Goal: Communication & Community: Answer question/provide support

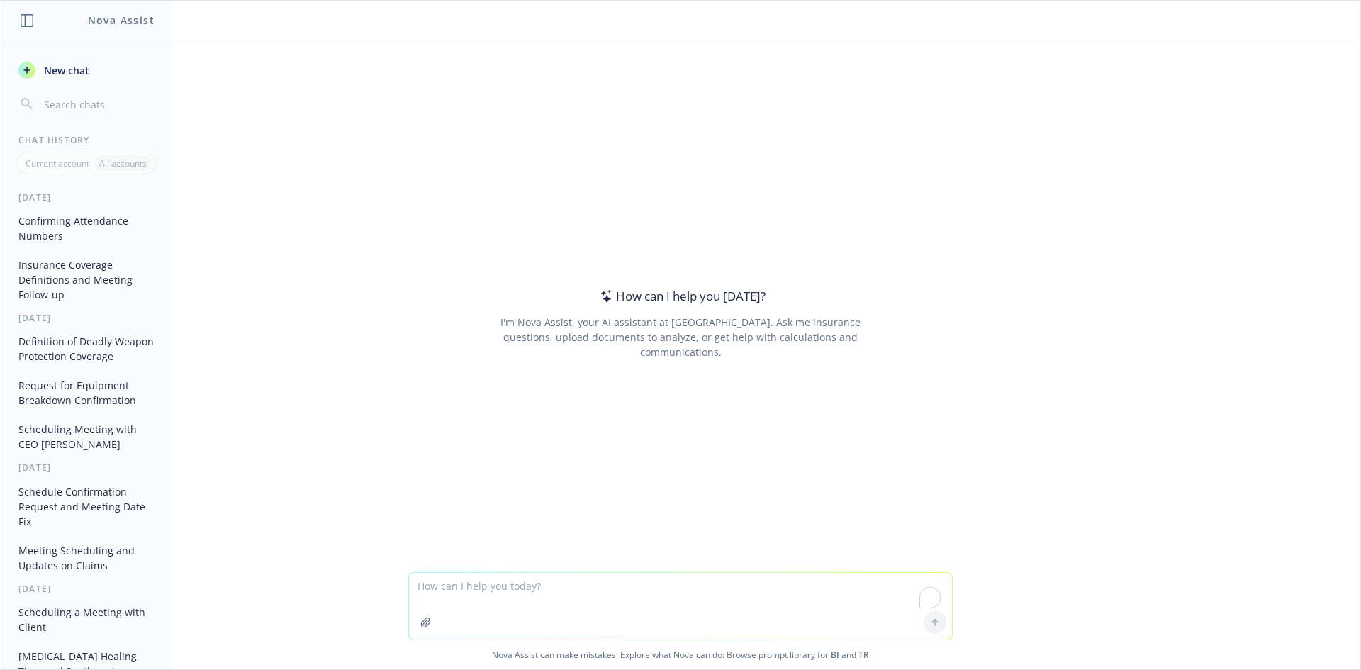
paste textarea "@[PERSON_NAME] confirmming if you're on PTO until 10/13? I only blocked until 1…"
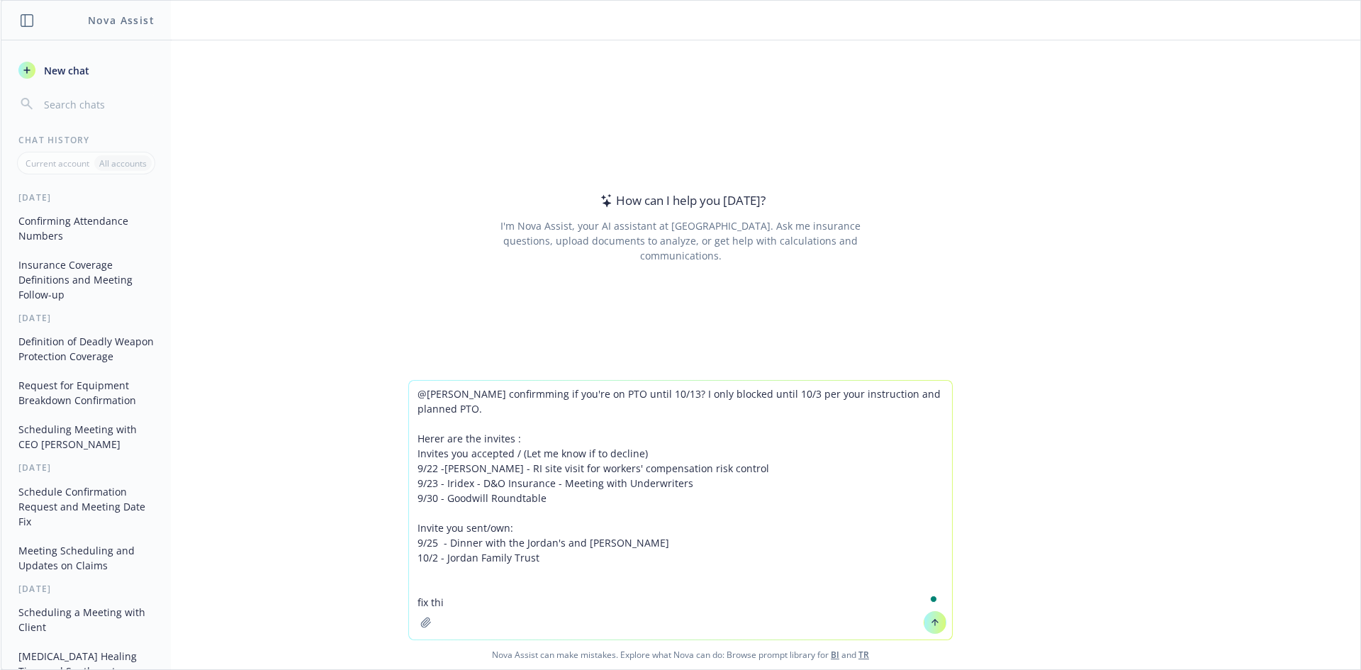
type textarea "@[PERSON_NAME] confirmming if you're on PTO until 10/13? I only blocked until 1…"
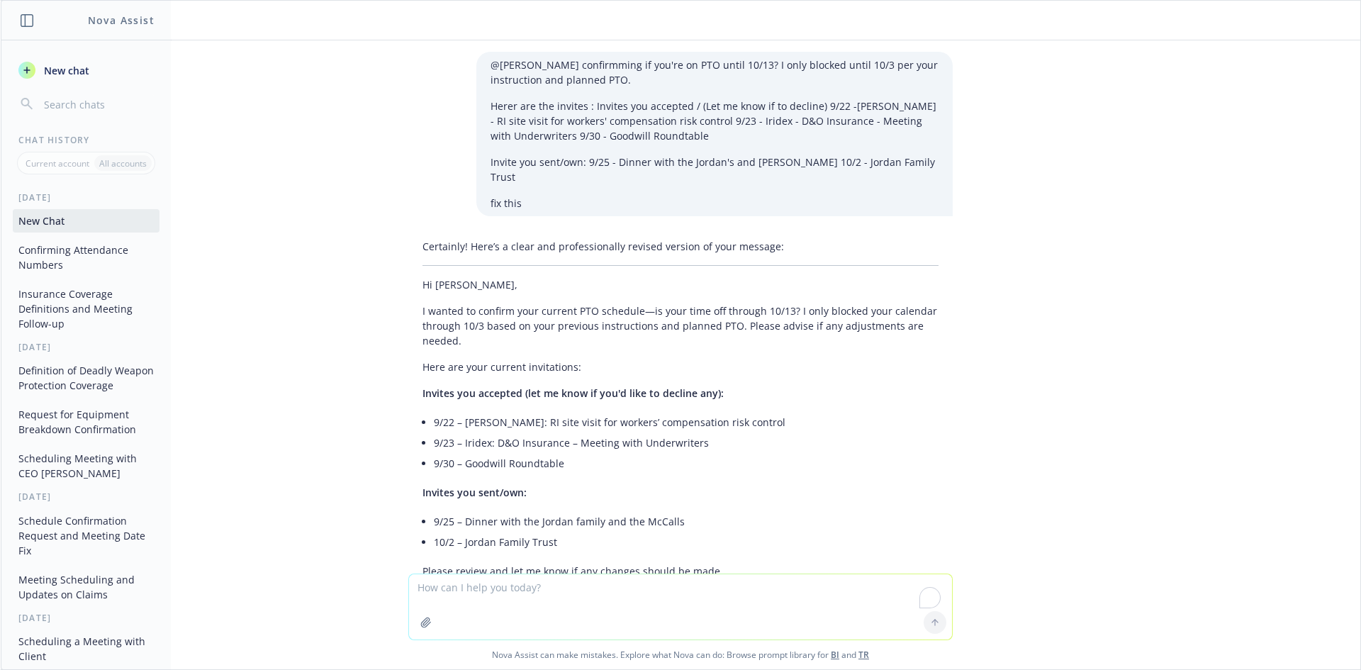
scroll to position [81, 0]
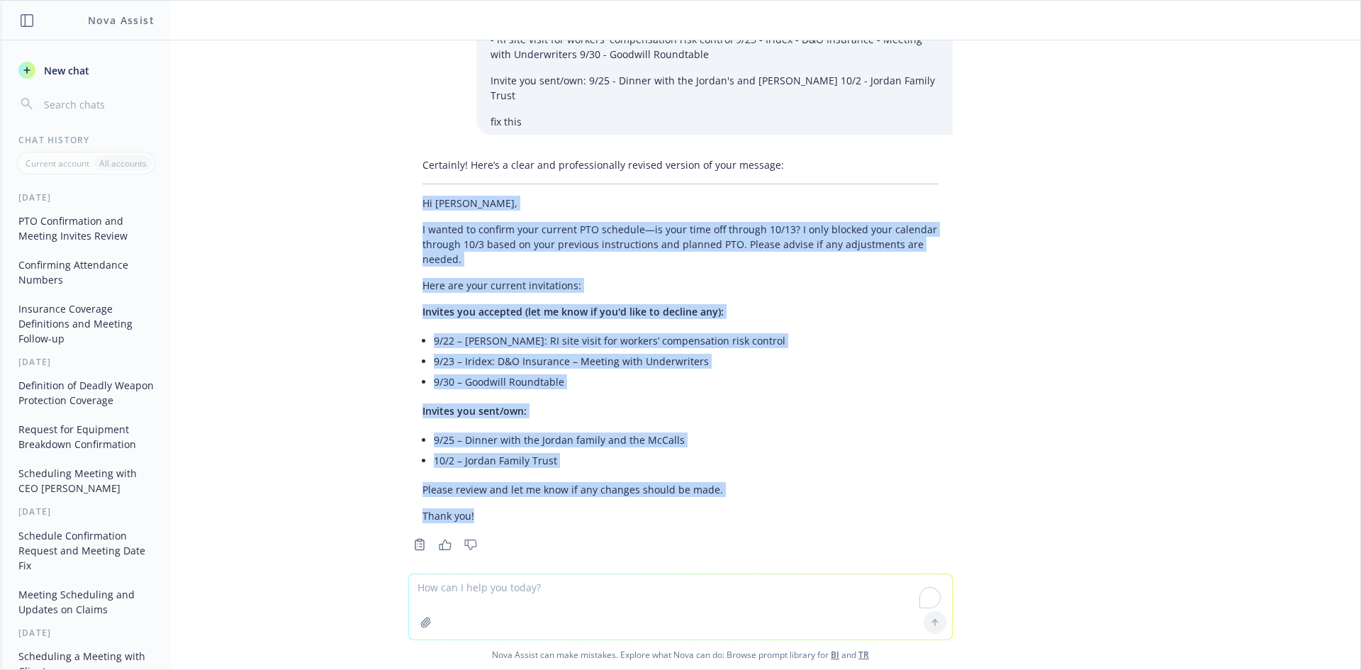
drag, startPoint x: 400, startPoint y: 186, endPoint x: 712, endPoint y: 490, distance: 435.0
click at [712, 490] on div "Certainly! Here’s a clear and professionally revised version of your message: H…" at bounding box center [680, 340] width 544 height 377
copy div "Hi [PERSON_NAME], I wanted to confirm your current PTO schedule—is your time of…"
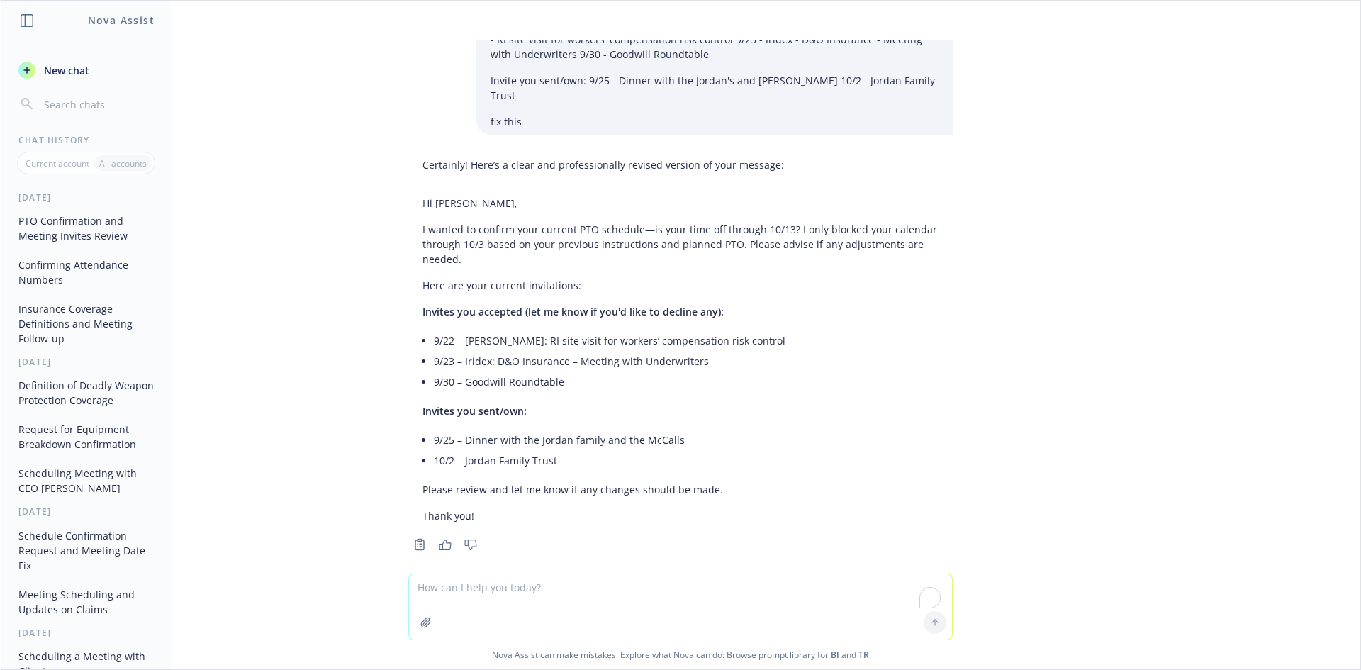
click at [497, 606] on textarea "To enrich screen reader interactions, please activate Accessibility in Grammarl…" at bounding box center [680, 606] width 543 height 65
paste textarea "HI [PERSON_NAME], I have added the Loss Run on Indio. Can you let me know if I …"
type textarea "HI [PERSON_NAME], I have added the Loss Run on Indio. Can you let me know if I …"
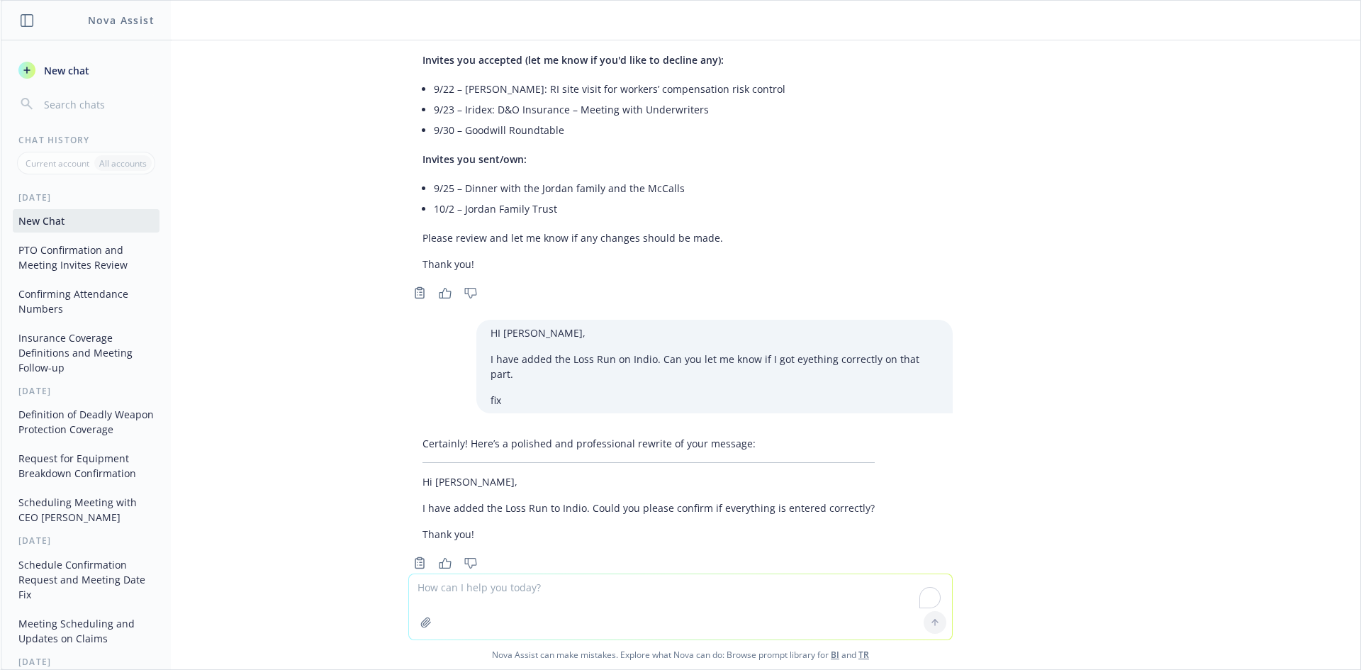
scroll to position [337, 0]
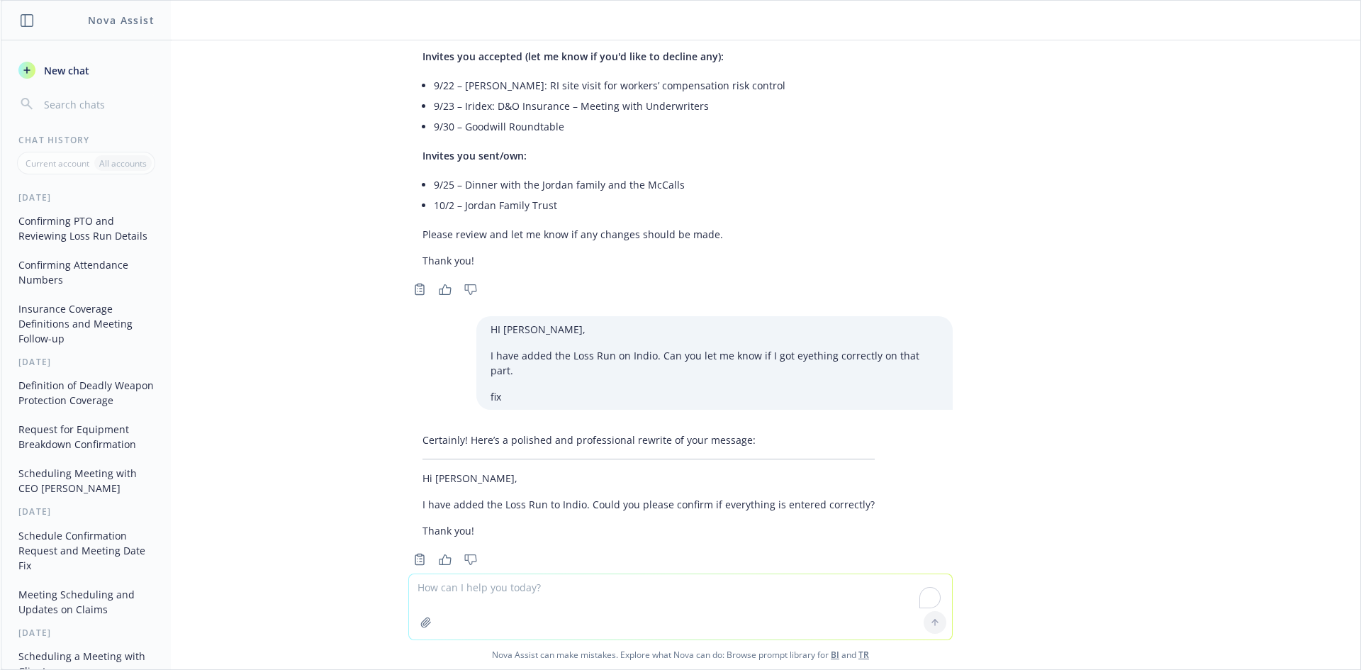
click at [567, 579] on textarea "To enrich screen reader interactions, please activate Accessibility in Grammarl…" at bounding box center [680, 606] width 543 height 65
click at [519, 580] on textarea "To enrich screen reader interactions, please activate Accessibility in Grammarl…" at bounding box center [680, 606] width 543 height 65
type textarea "a"
type textarea "add can you check"
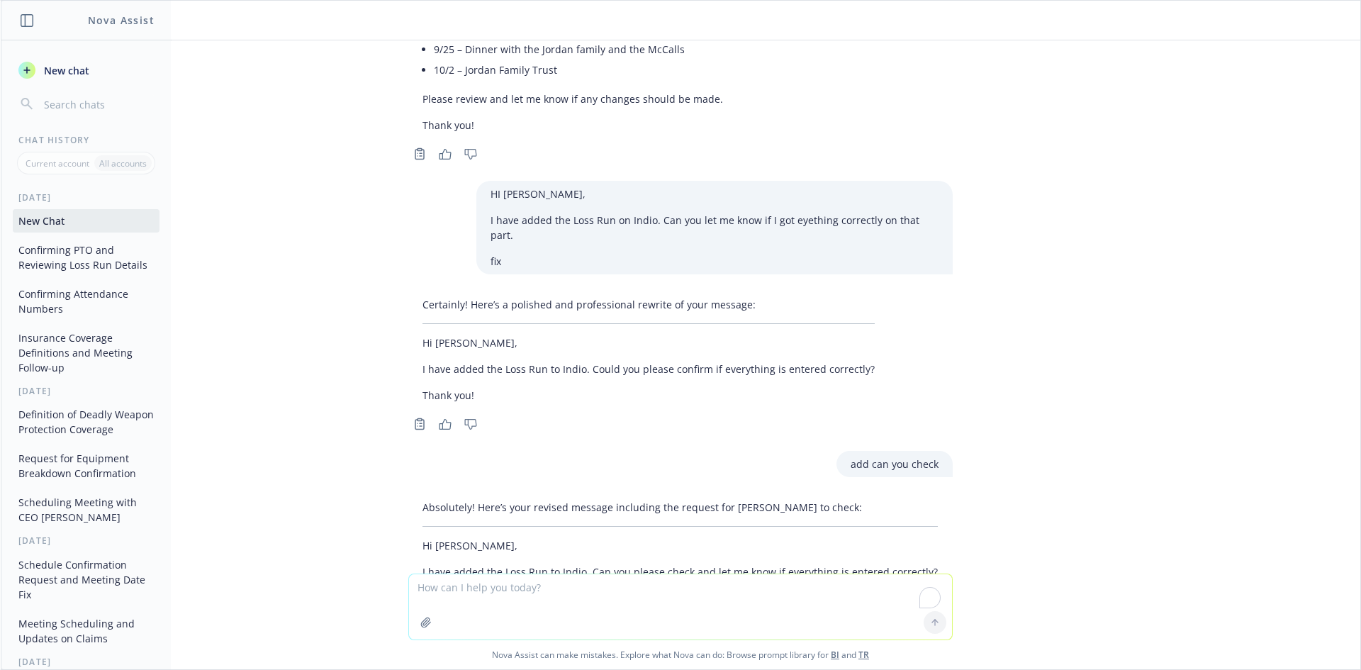
scroll to position [539, 0]
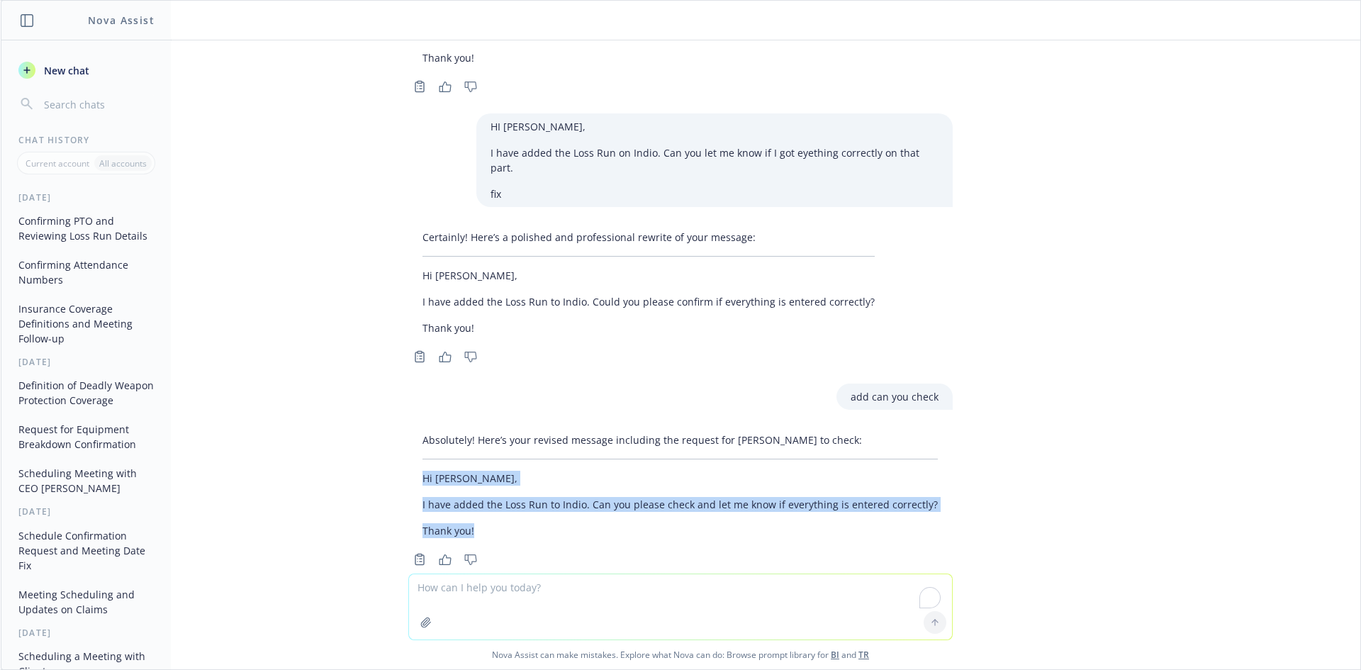
drag, startPoint x: 411, startPoint y: 446, endPoint x: 519, endPoint y: 493, distance: 117.4
click at [519, 493] on div "Absolutely! Here’s your revised message including the request for Norah to chec…" at bounding box center [679, 485] width 543 height 117
copy div "Hi Norah, I have added the Loss Run to Indio. Can you please check and let me k…"
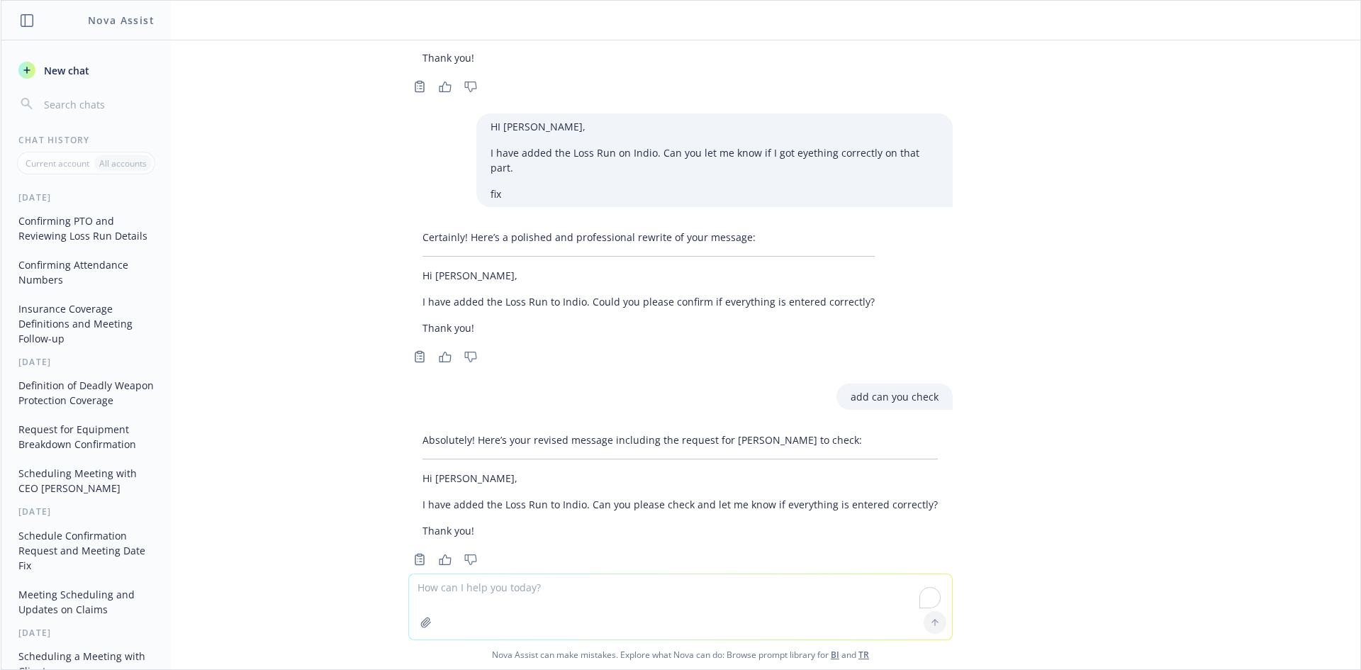
click at [538, 586] on textarea "To enrich screen reader interactions, please activate Accessibility in Grammarl…" at bounding box center [680, 606] width 543 height 65
paste textarea "Hi Luke, Yes. We have several carriers reviewing quote options for your Media L…"
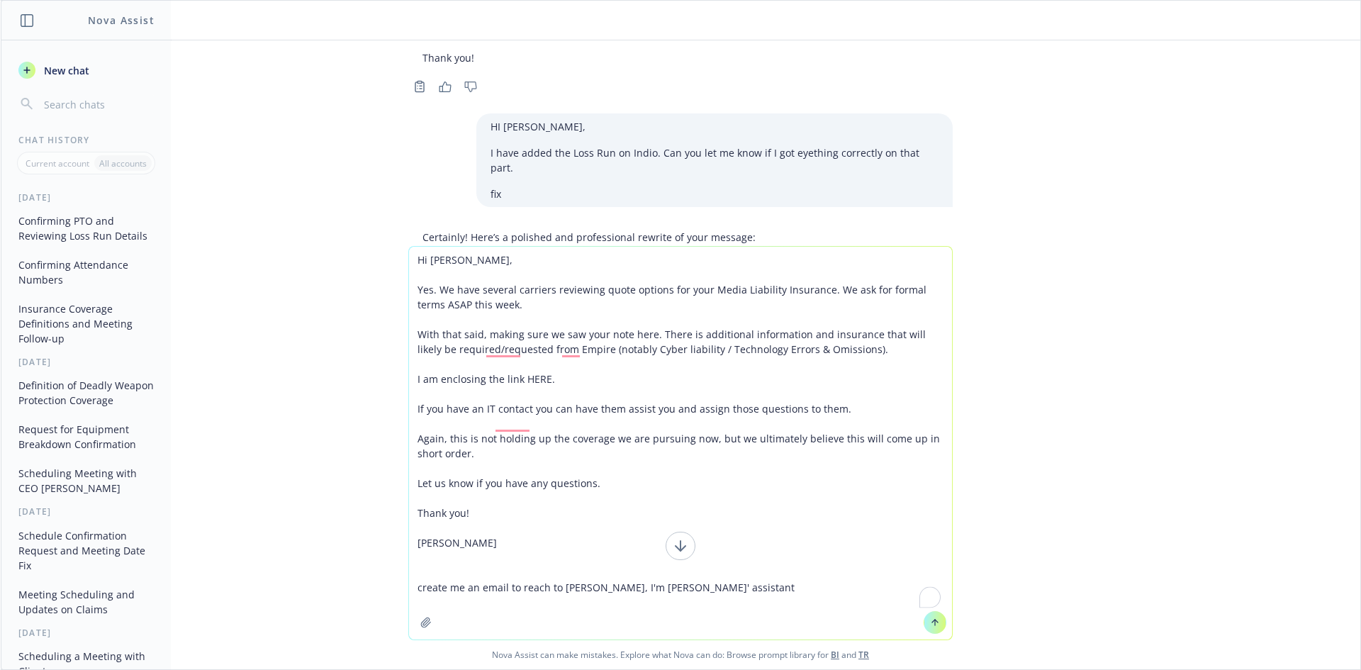
click at [573, 604] on textarea "Hi Luke, Yes. We have several carriers reviewing quote options for your Media L…" at bounding box center [680, 443] width 543 height 393
click at [687, 598] on textarea "Hi Luke, Yes. We have several carriers reviewing quote options for your Media L…" at bounding box center [680, 443] width 543 height 393
type textarea "Hi Luke, Yes. We have several carriers reviewing quote options for your Media L…"
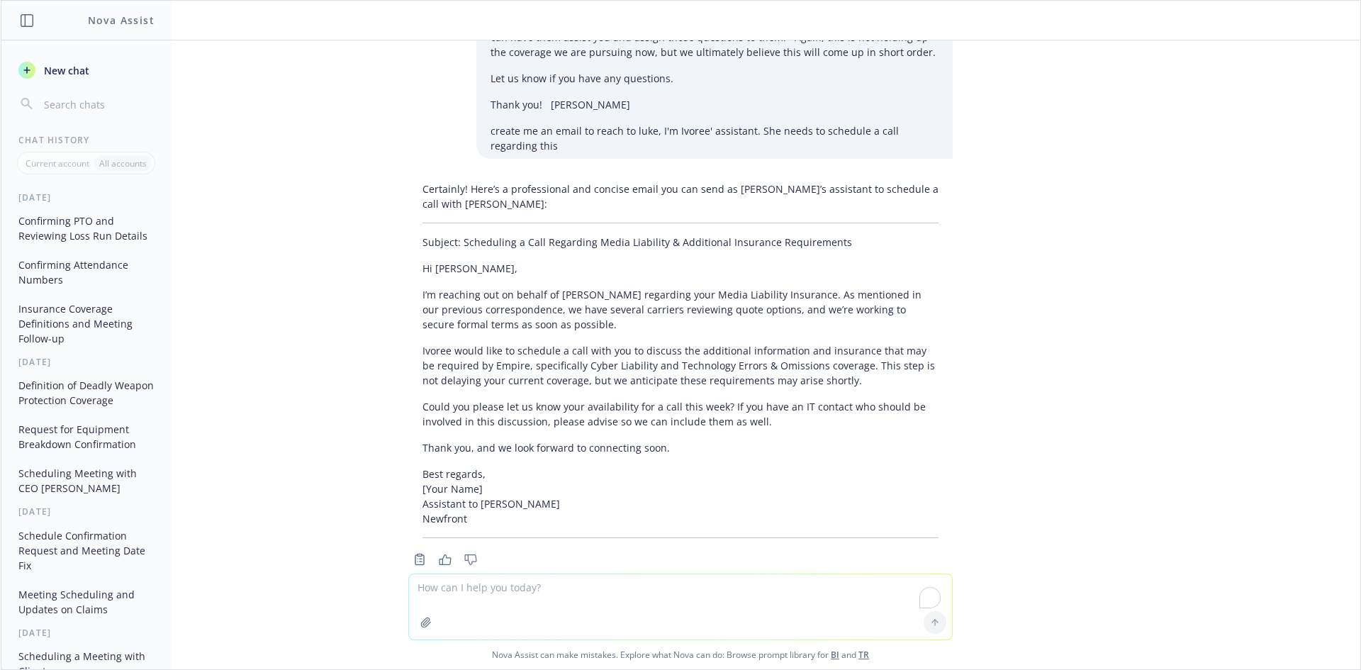
scroll to position [1142, 0]
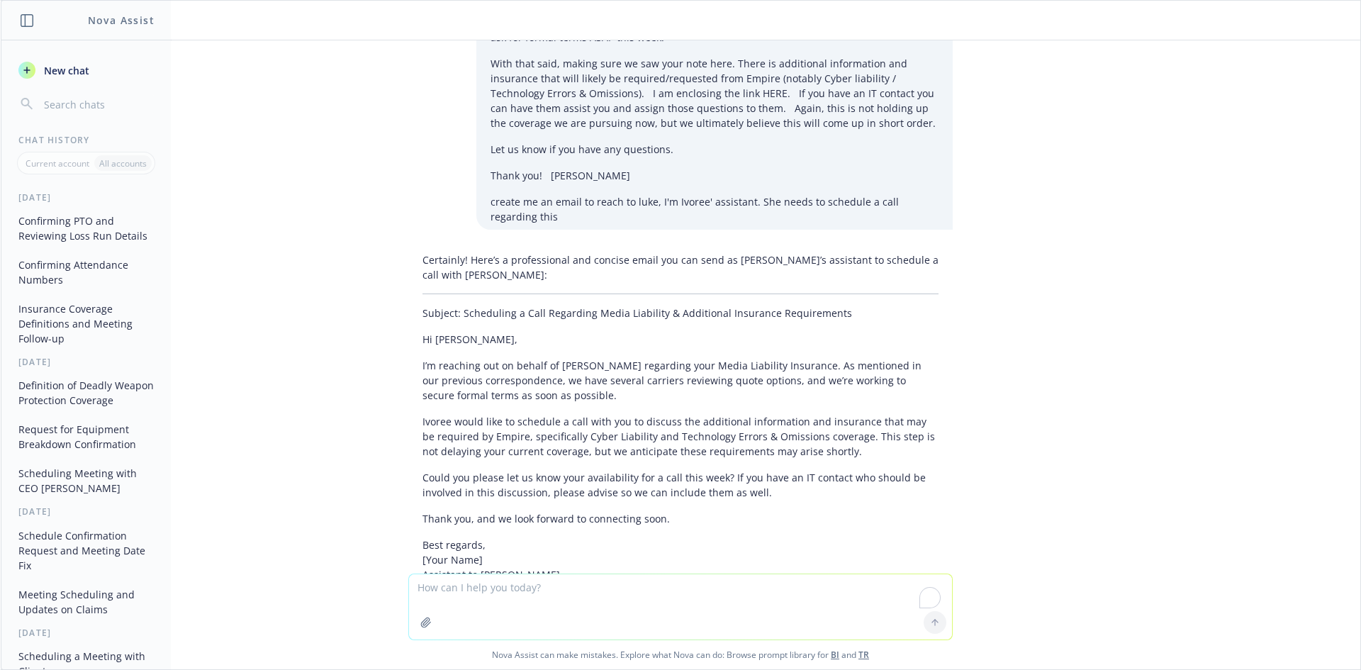
click at [557, 593] on textarea "To enrich screen reader interactions, please activate Accessibility in Grammarl…" at bounding box center [680, 606] width 543 height 65
type textarea "make it more generic"
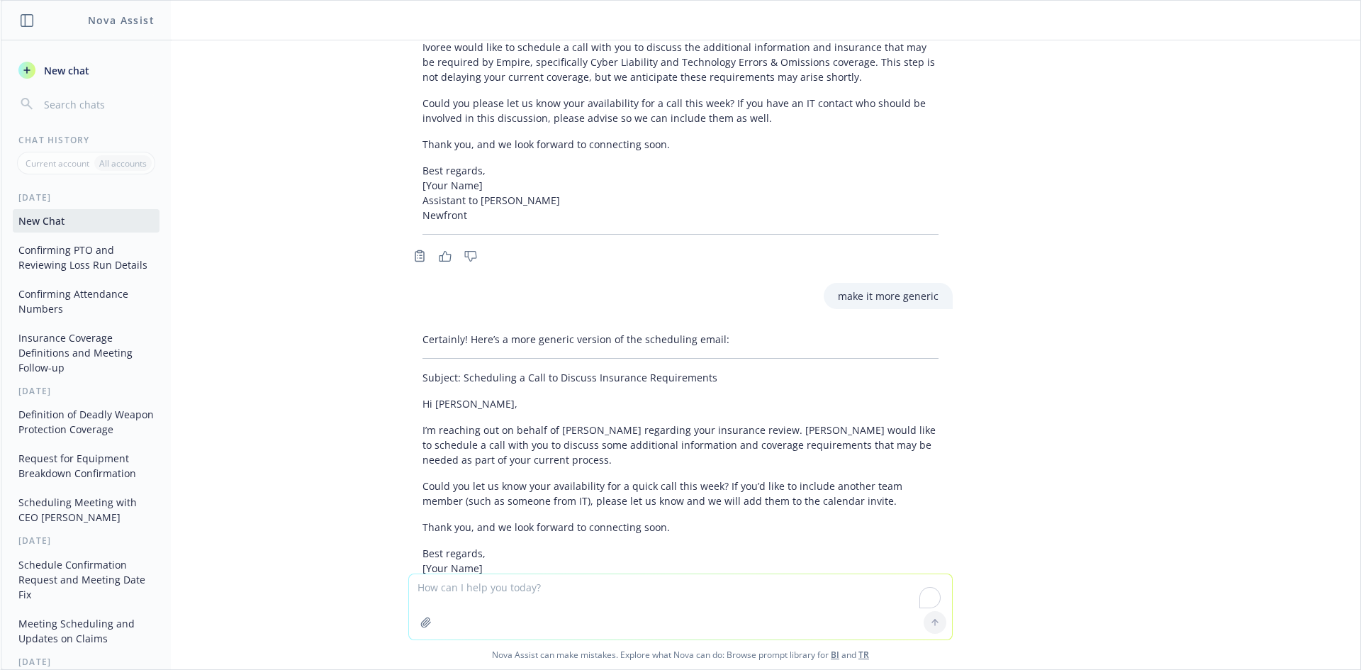
scroll to position [1584, 0]
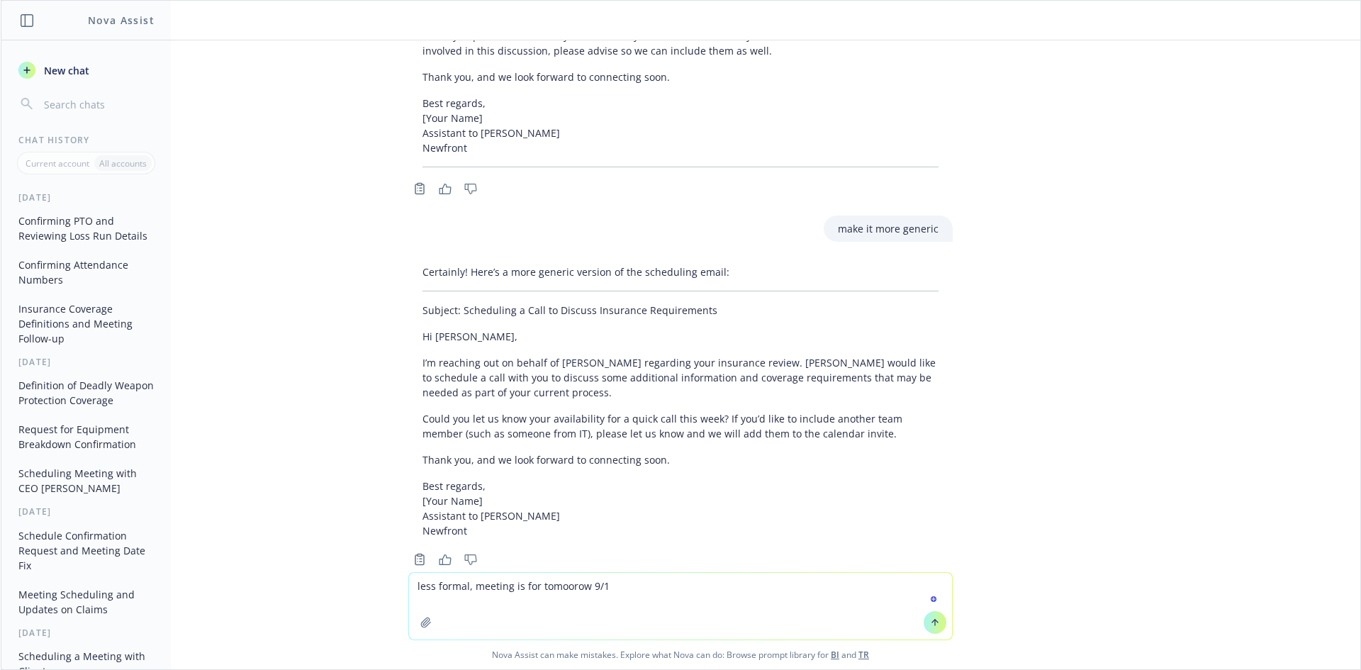
type textarea "less formal, meeting is for tomoorow 9/18"
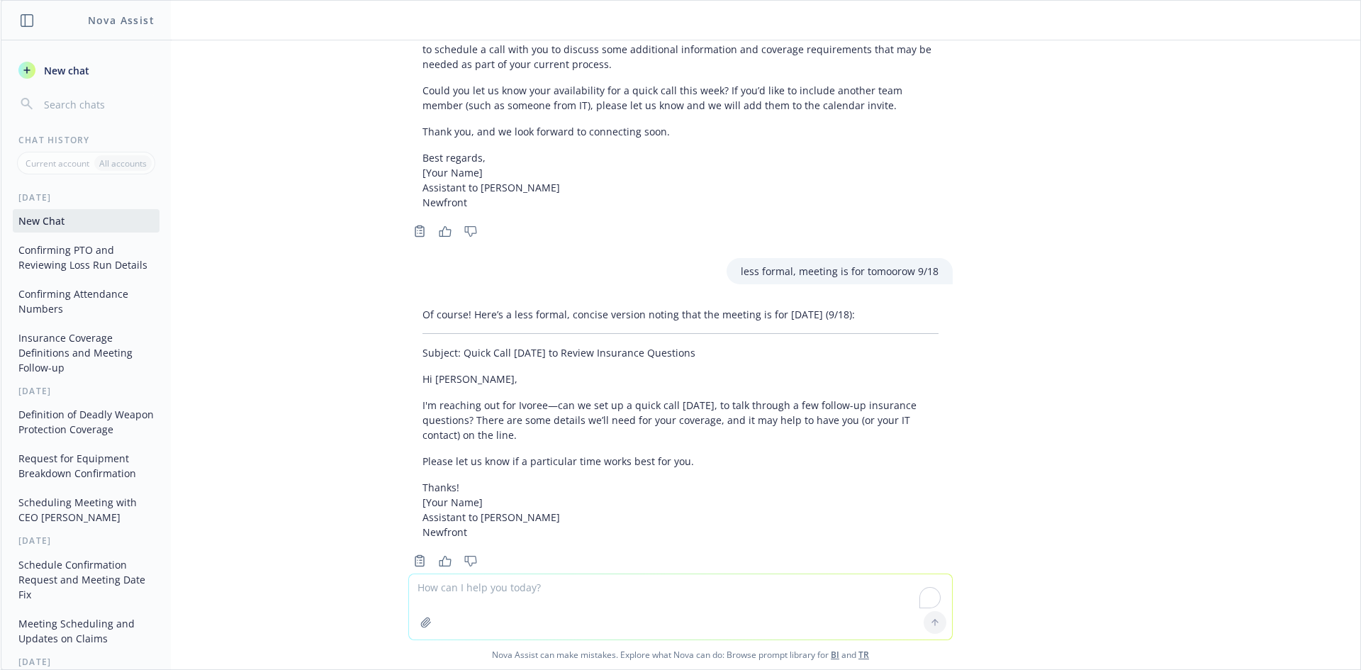
scroll to position [1913, 0]
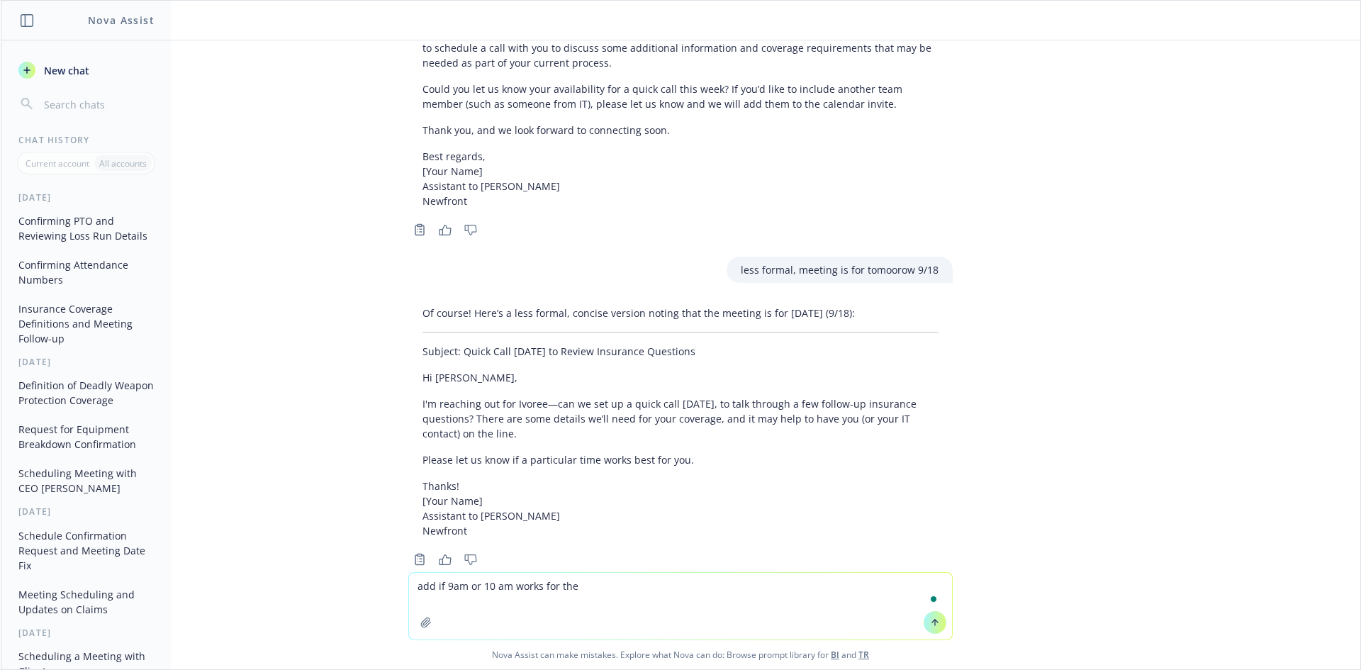
type textarea "add if 9am or 10 am works for them"
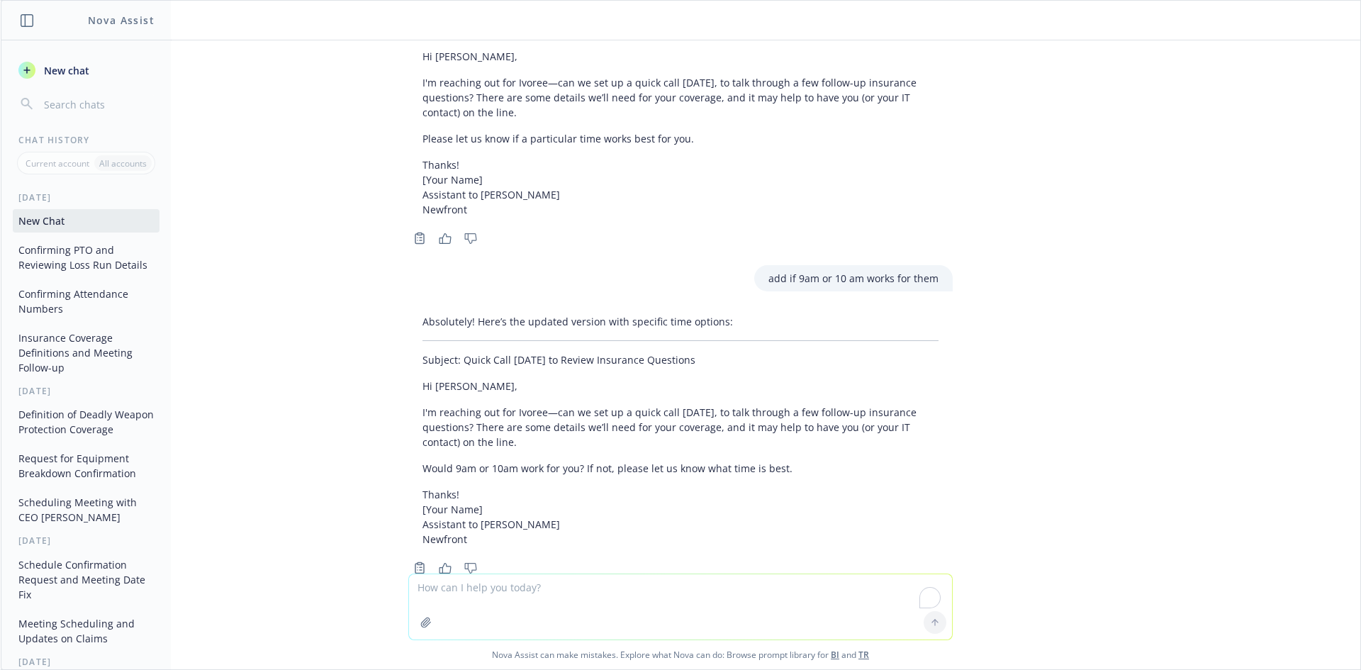
scroll to position [2243, 0]
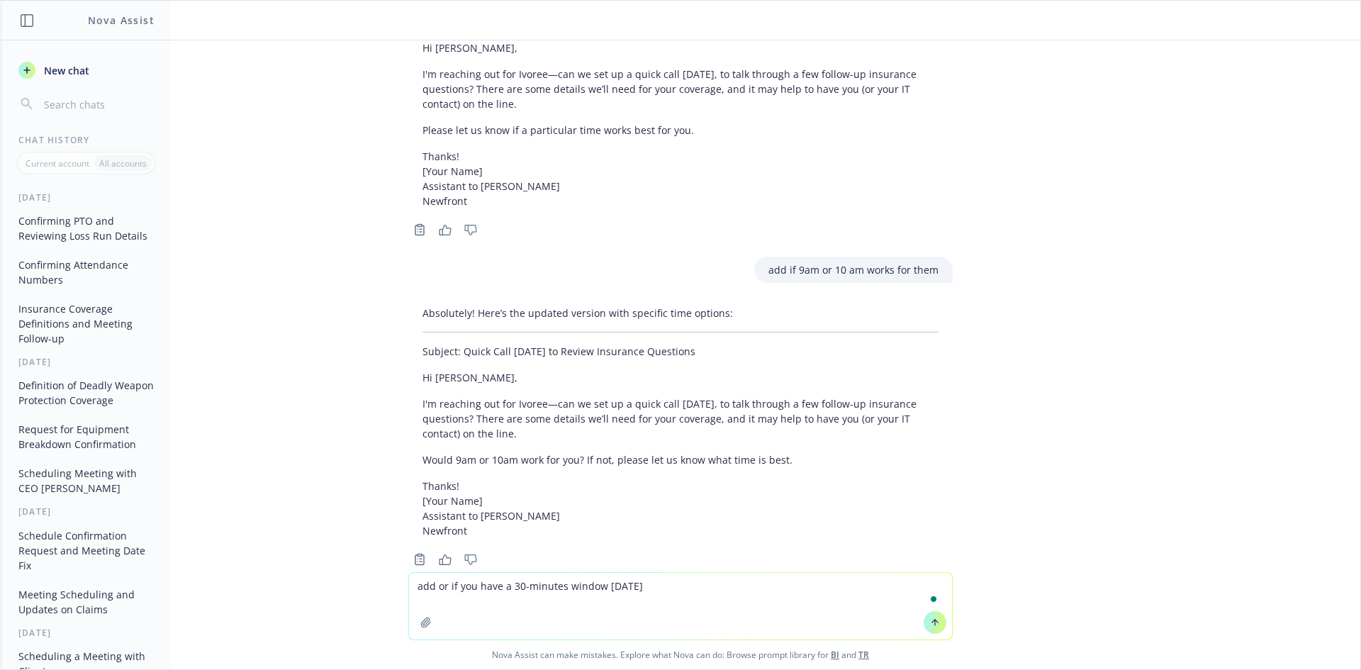
type textarea "add or if you have a 30-minutes window today"
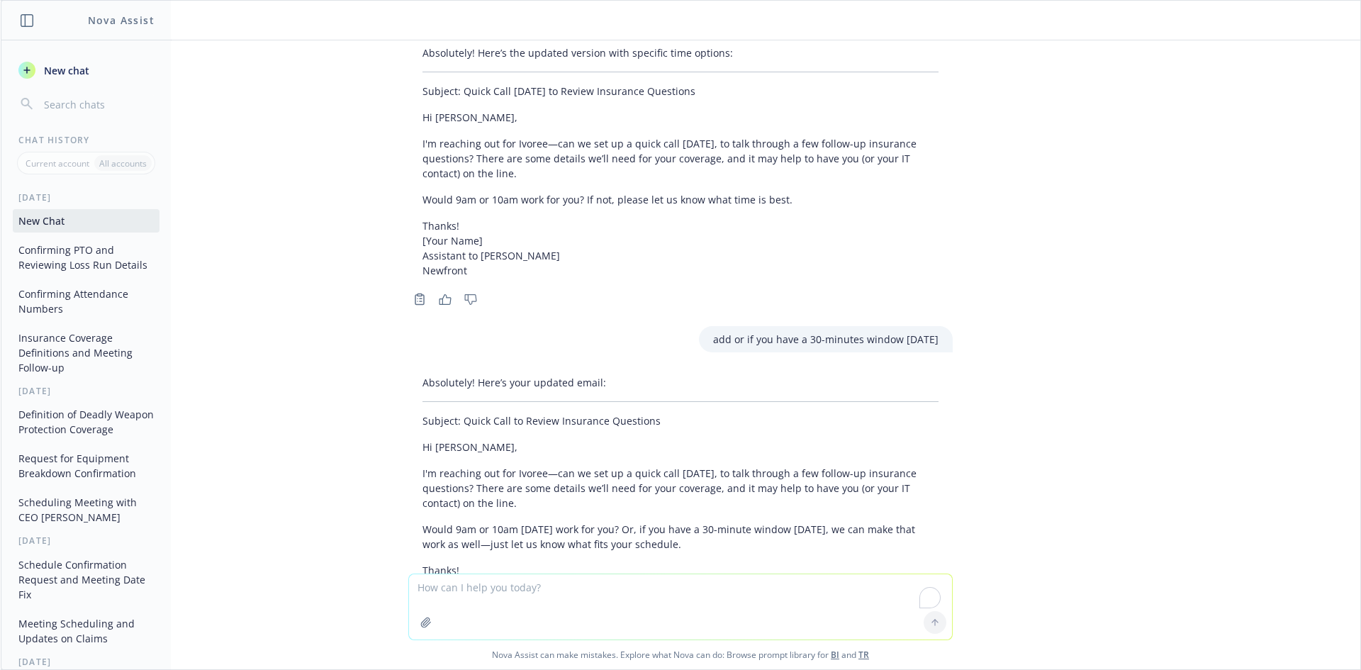
scroll to position [2587, 0]
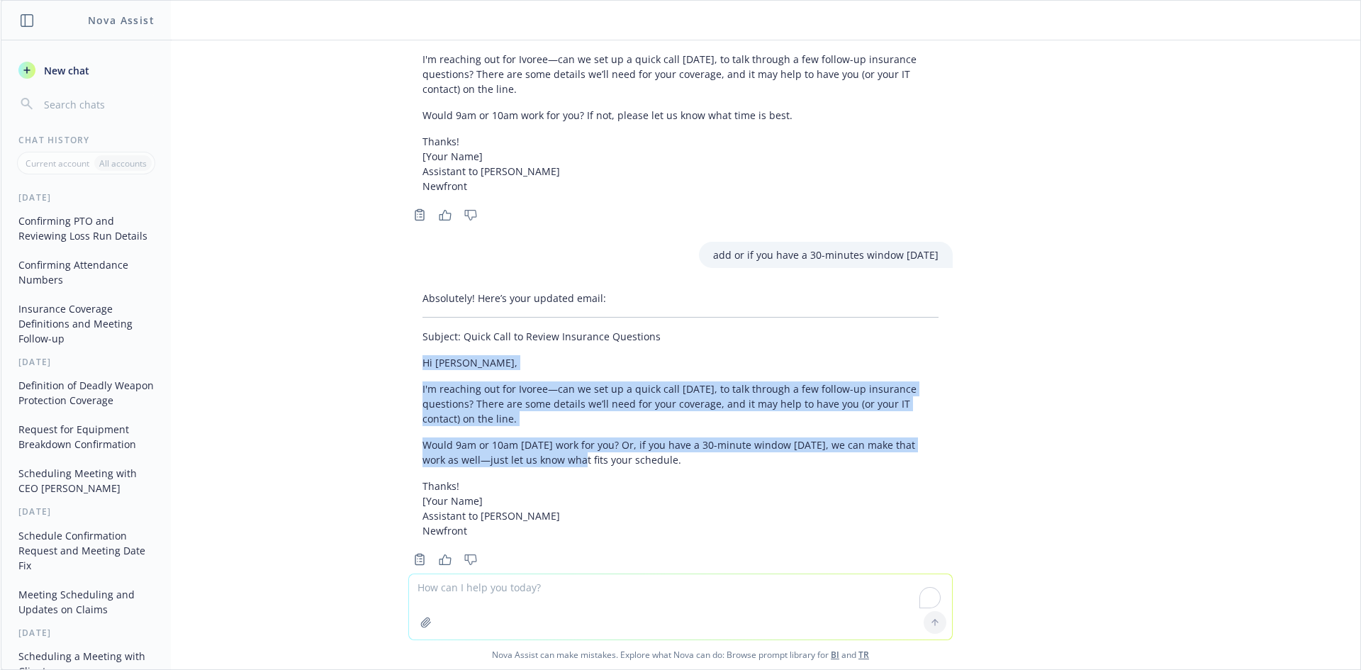
drag, startPoint x: 407, startPoint y: 328, endPoint x: 538, endPoint y: 442, distance: 173.2
click at [543, 449] on div "Absolutely! Here’s your updated email: Subject: Quick Call to Review Insurance …" at bounding box center [680, 414] width 544 height 259
click at [651, 437] on p "Would 9am or 10am tomorrow work for you? Or, if you have a 30-minute window tod…" at bounding box center [680, 452] width 516 height 30
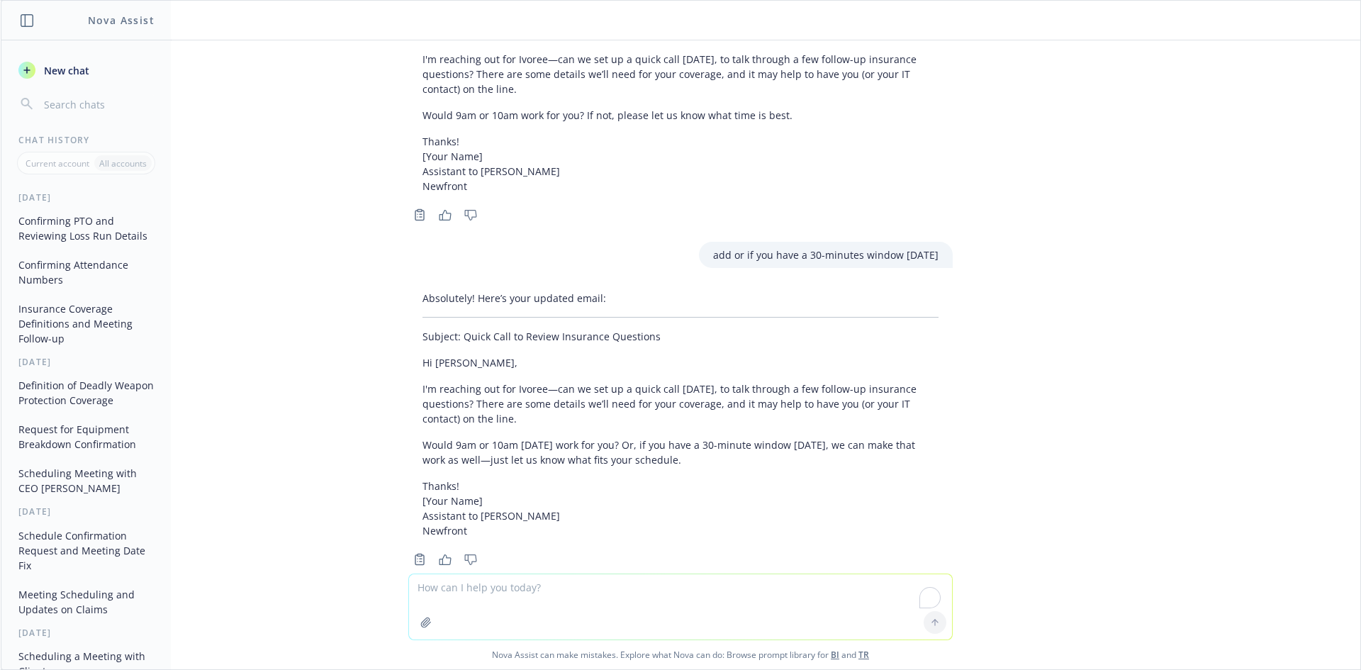
click at [646, 437] on p "Would 9am or 10am tomorrow work for you? Or, if you have a 30-minute window tod…" at bounding box center [680, 452] width 516 height 30
drag, startPoint x: 640, startPoint y: 434, endPoint x: 383, endPoint y: 348, distance: 270.5
click at [380, 332] on div "@Ivoree Jordan confirmming if you're on PTO until 10/13? I only blocked until 1…" at bounding box center [680, 306] width 1359 height 533
copy div "Hi Luke, I'm reaching out for Ivoree—can we set up a quick call tomorrow, 9/18,…"
click at [480, 592] on textarea "To enrich screen reader interactions, please activate Accessibility in Grammarl…" at bounding box center [680, 606] width 543 height 65
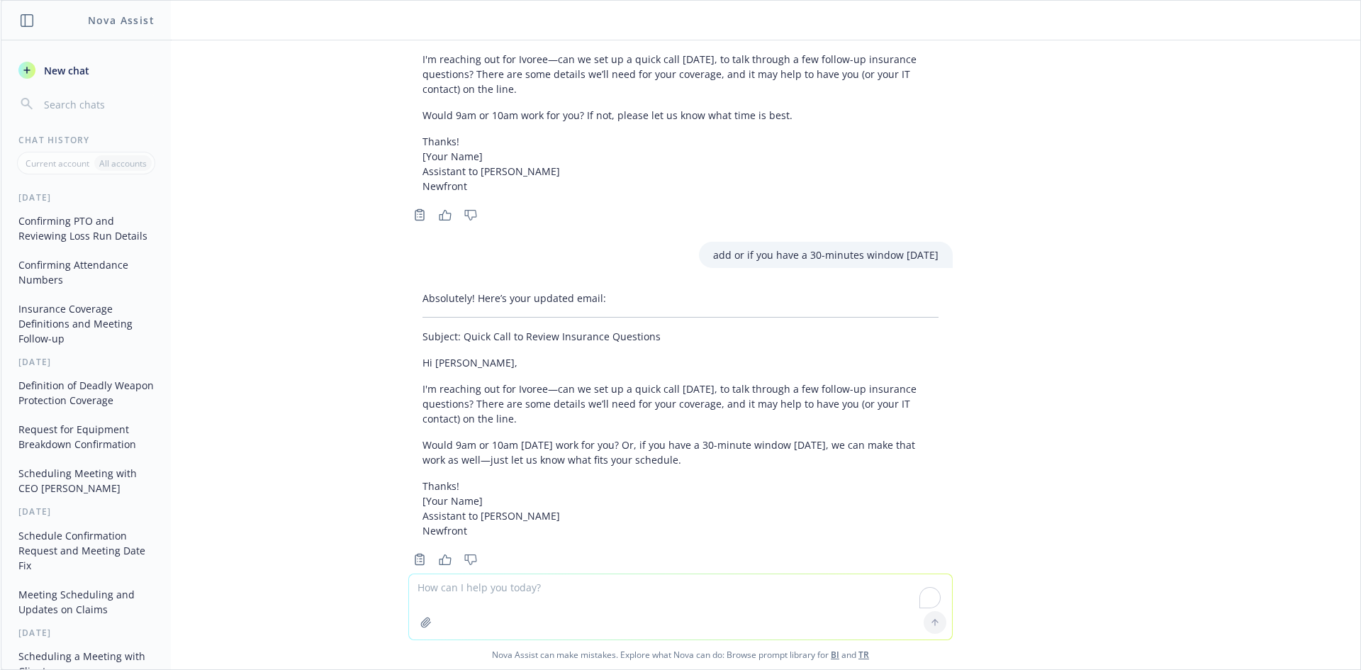
paste textarea "I'm reaching out for Ivoree—can we set up a quick call tomorrow,"
type textarea "I'm reaching out for Ivoree—can we set up a quick call tomorrow, change this p[…"
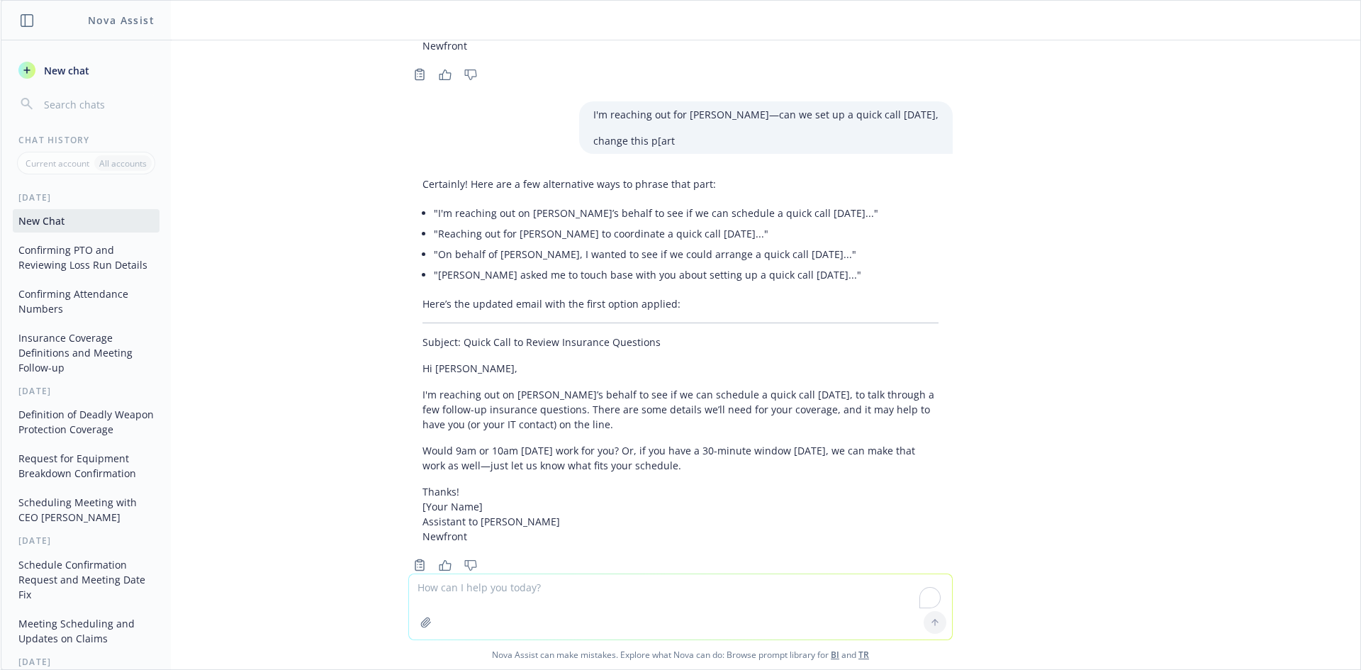
scroll to position [3077, 0]
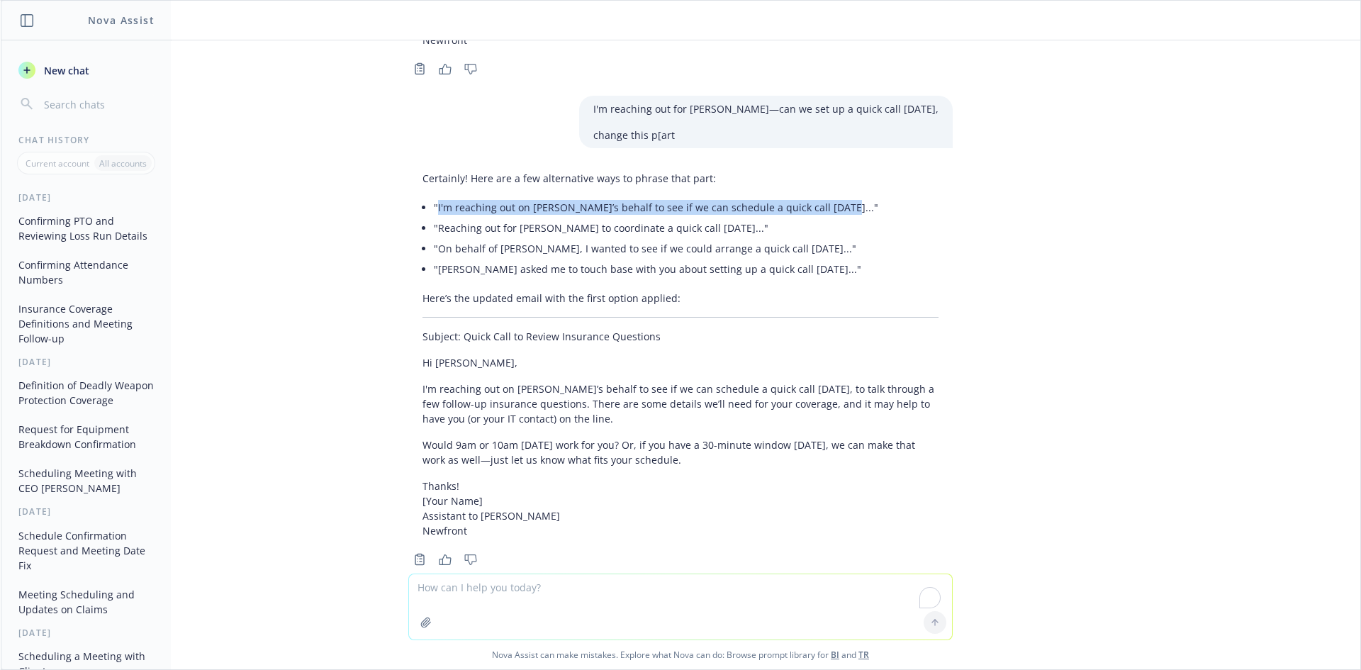
drag, startPoint x: 425, startPoint y: 176, endPoint x: 842, endPoint y: 165, distance: 416.8
click at [842, 165] on div "Certainly! Here are a few alternative ways to phrase that part: "I'm reaching o…" at bounding box center [680, 354] width 544 height 378
copy li "I'm reaching out on Ivoree’s behalf to see if we can schedule a quick call tomo…"
click at [609, 611] on textarea "To enrich screen reader interactions, please activate Accessibility in Grammarl…" at bounding box center [680, 606] width 543 height 65
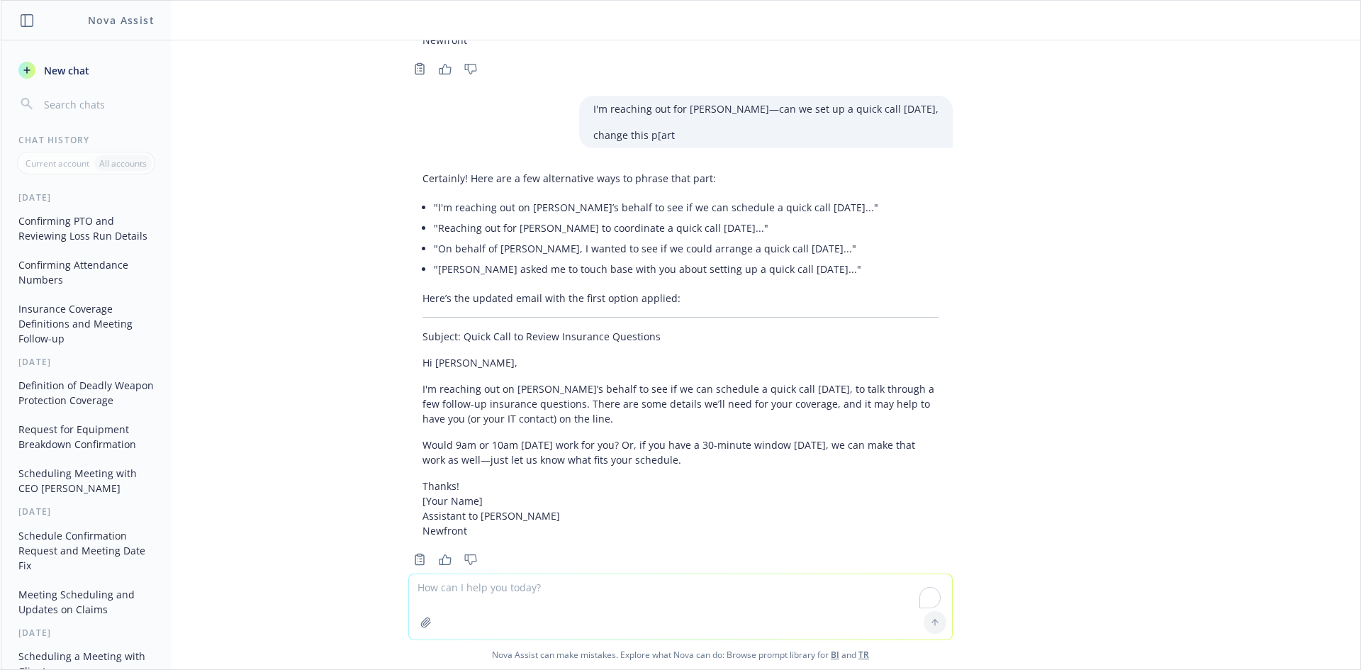
click at [613, 587] on textarea "To enrich screen reader interactions, please activate Accessibility in Grammarl…" at bounding box center [680, 606] width 543 height 65
type textarea "make the content about insurance proposal"
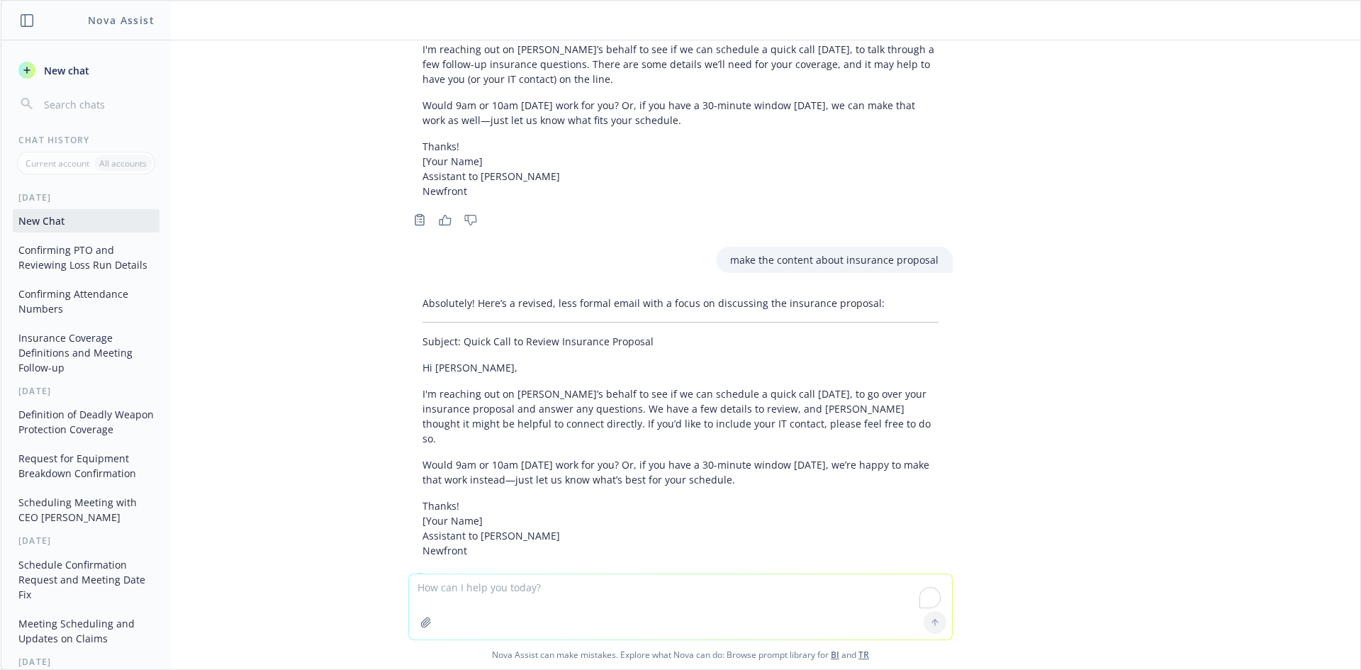
scroll to position [3422, 0]
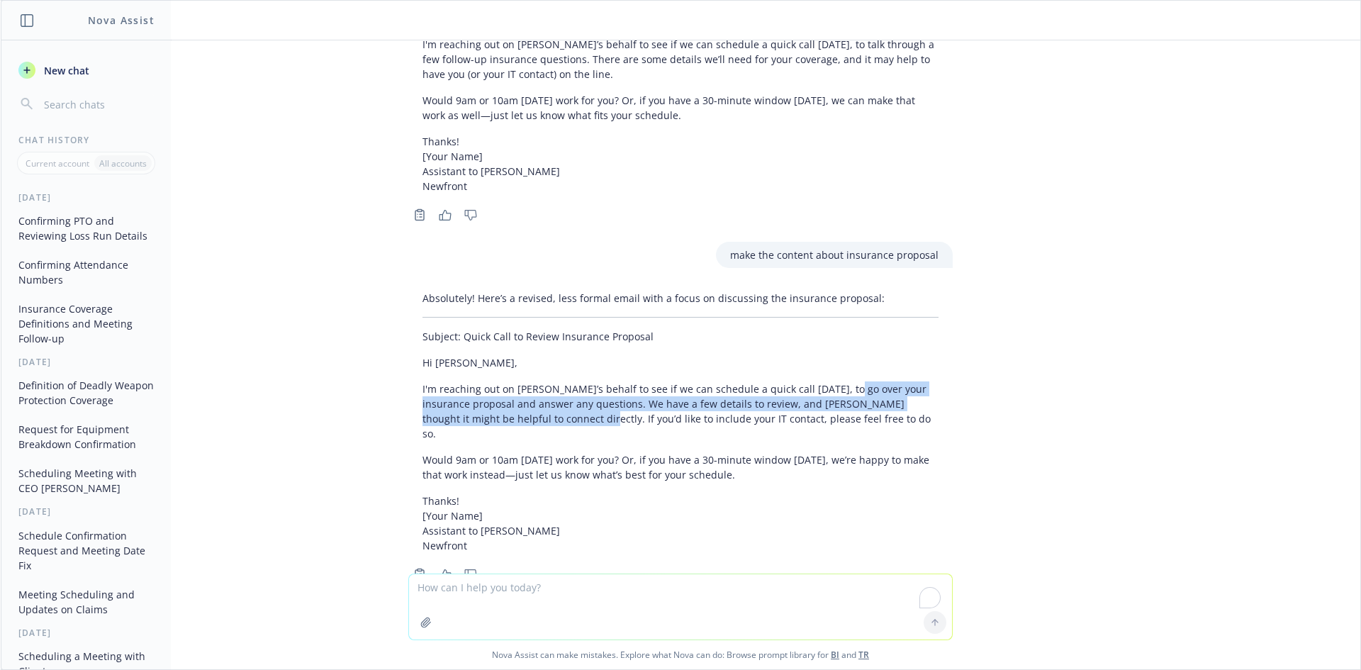
drag, startPoint x: 825, startPoint y: 359, endPoint x: 535, endPoint y: 384, distance: 290.9
click at [535, 384] on p "I'm reaching out on Ivoree’s behalf to see if we can schedule a quick call tomo…" at bounding box center [680, 411] width 516 height 60
copy p "o go over your insurance proposal and answer any questions. We have a few detai…"
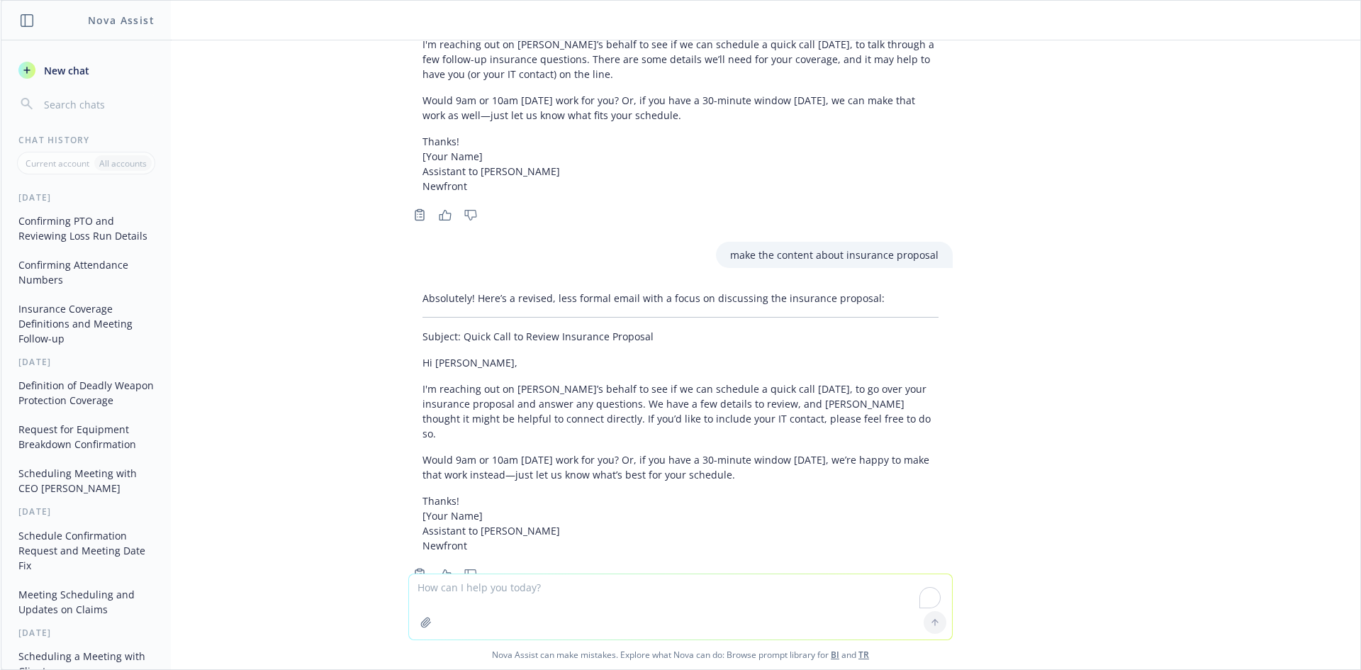
click at [589, 582] on textarea "To enrich screen reader interactions, please activate Accessibility in Grammarl…" at bounding box center [680, 606] width 543 height 65
paste textarea "o go over your insurance proposal and answer any questions. We have a few detai…"
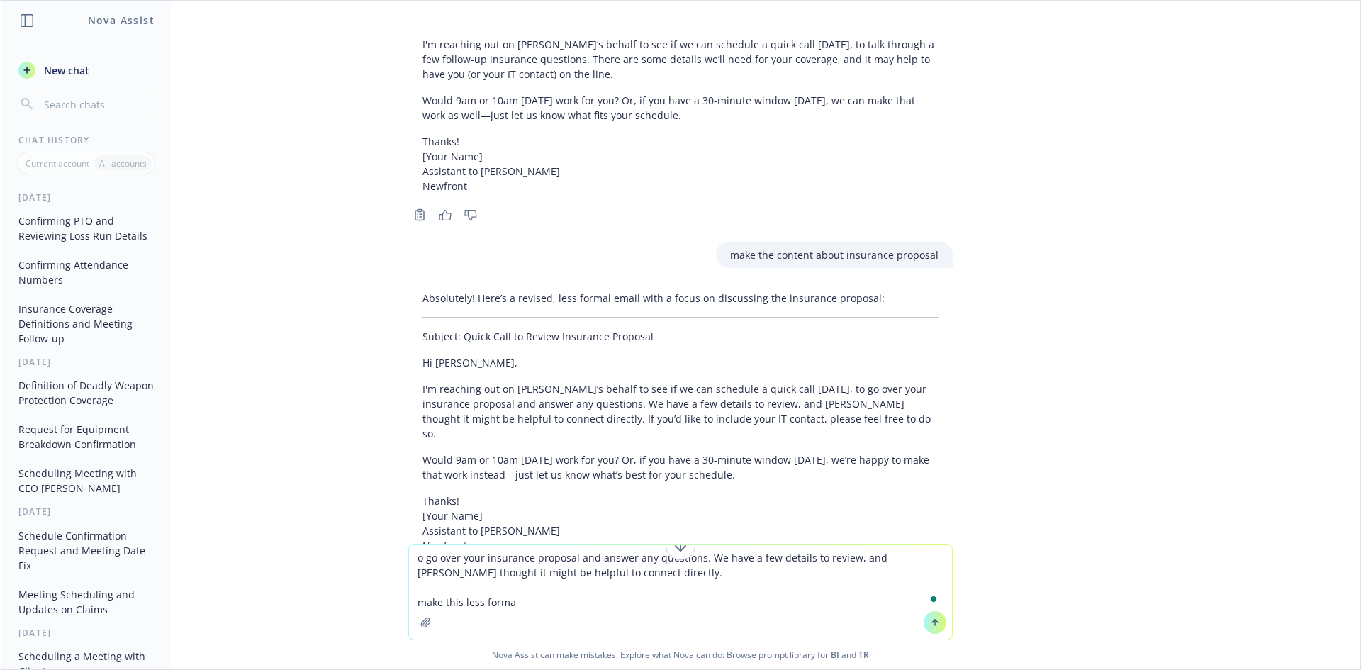
type textarea "o go over your insurance proposal and answer any questions. We have a few detai…"
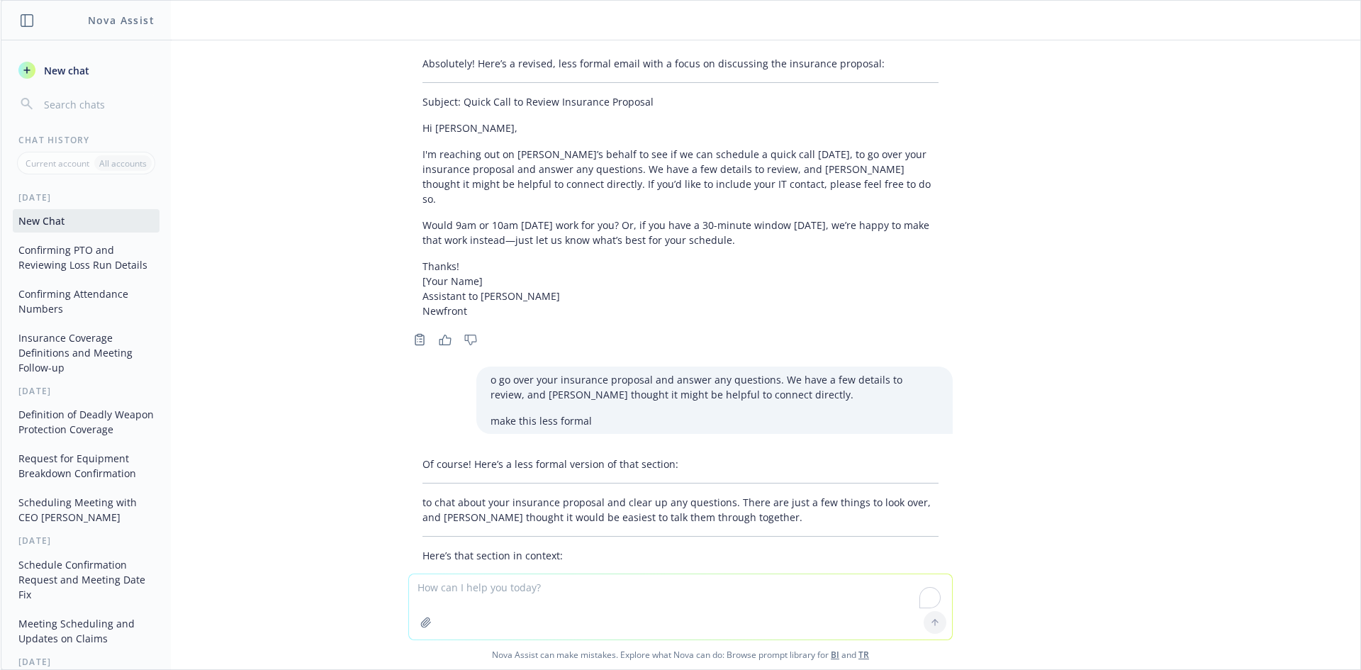
scroll to position [3707, 0]
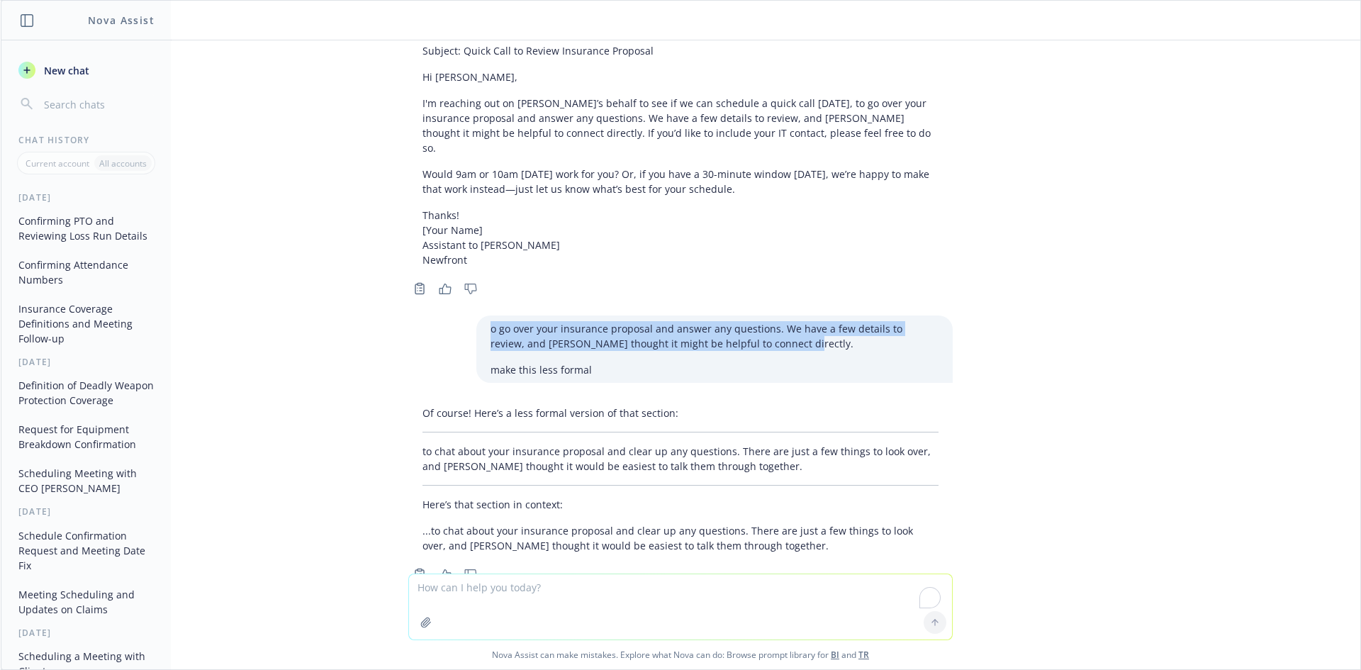
drag, startPoint x: 760, startPoint y: 301, endPoint x: 514, endPoint y: 317, distance: 245.7
click at [463, 266] on div "@Ivoree Jordan confirmming if you're on PTO until 10/13? I only blocked until 1…" at bounding box center [680, 306] width 1359 height 533
copy p "o go over your insurance proposal and answer any questions. We have a few detai…"
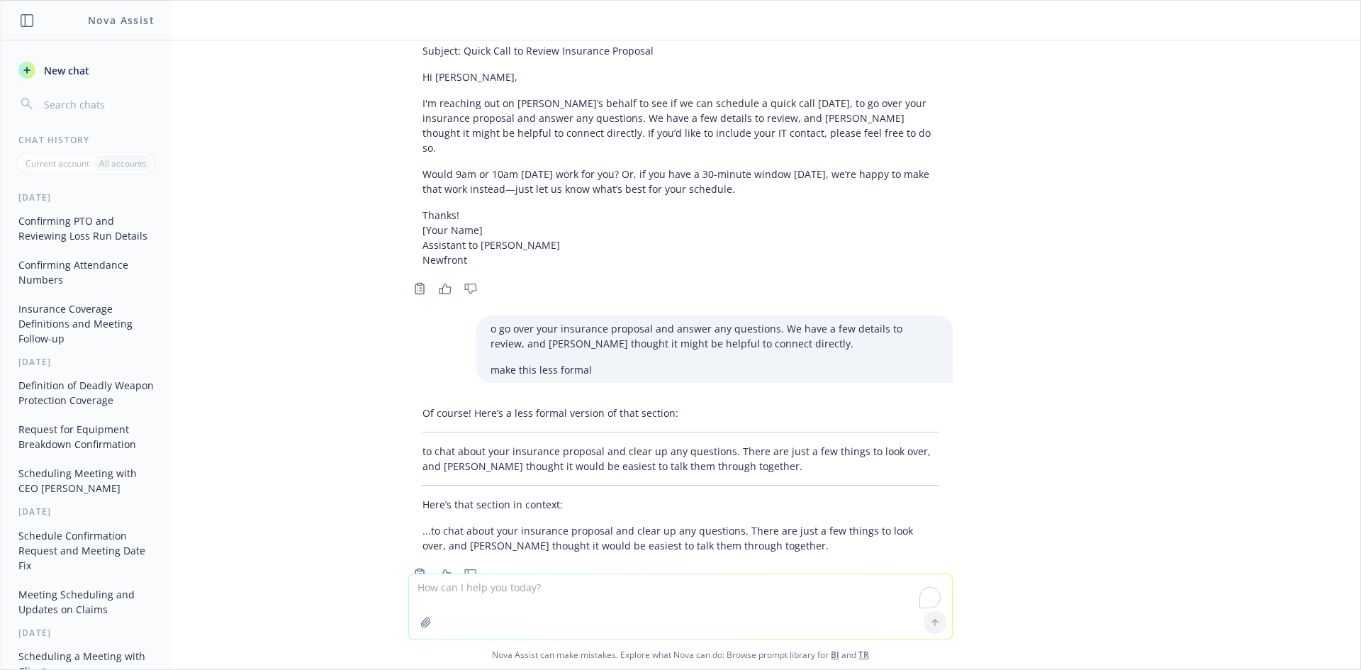
click at [556, 605] on textarea "To enrich screen reader interactions, please activate Accessibility in Grammarl…" at bounding box center [680, 606] width 543 height 65
paste textarea "We have a few details to review, and Ivoree thought it might be helpful to conn…"
type textarea "We have a few details to review, and Ivoree thought it might be helpful to conn…"
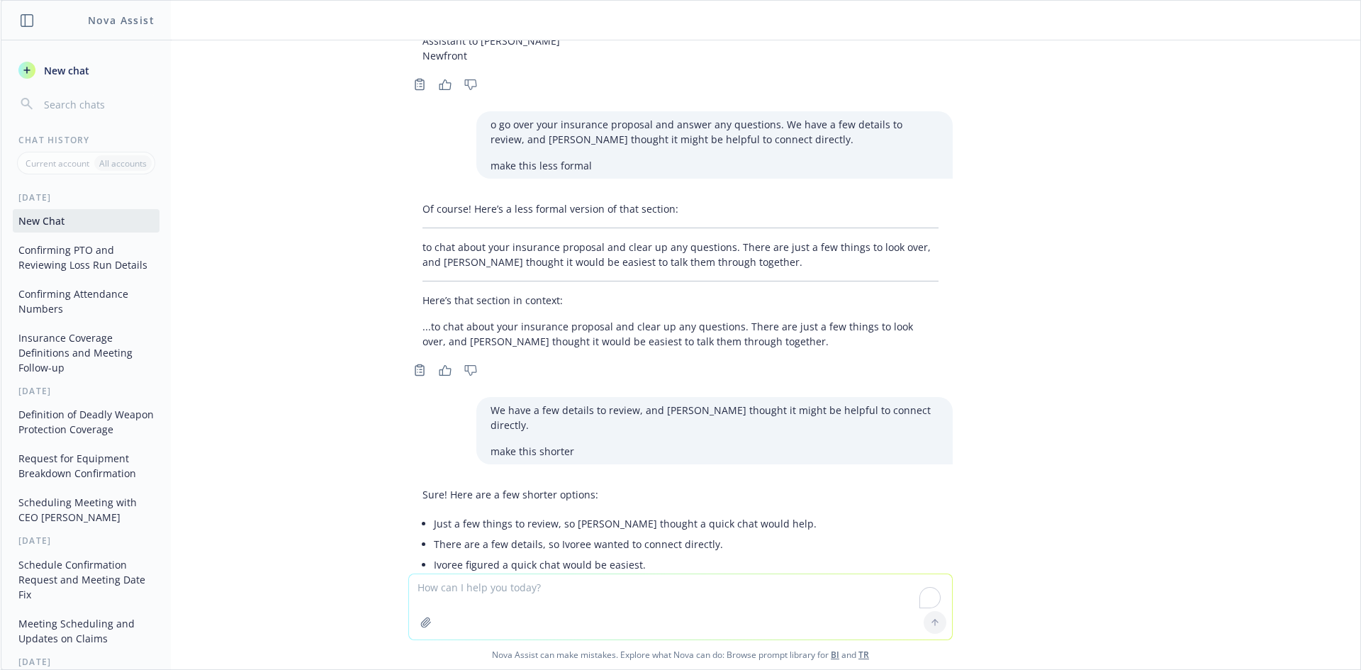
scroll to position [3945, 0]
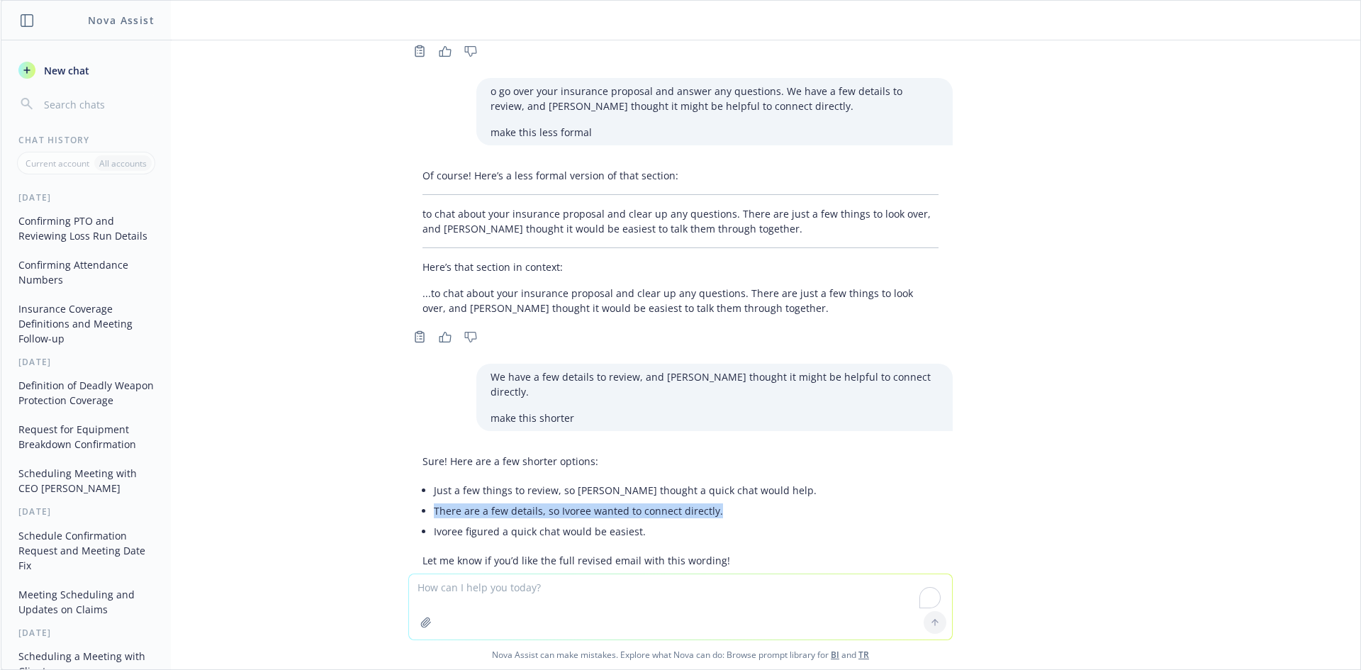
drag, startPoint x: 711, startPoint y: 449, endPoint x: 398, endPoint y: 454, distance: 312.5
click at [397, 451] on div "Sure! Here are a few shorter options: Just a few things to review, so Ivoree th…" at bounding box center [680, 523] width 567 height 151
copy li "There are a few details, so Ivoree wanted to connect directly."
click at [438, 590] on textarea "To enrich screen reader interactions, please activate Accessibility in Grammarl…" at bounding box center [680, 606] width 543 height 65
paste textarea "Good Afternoon, I hope all is well with you today! Reaching out to you here to …"
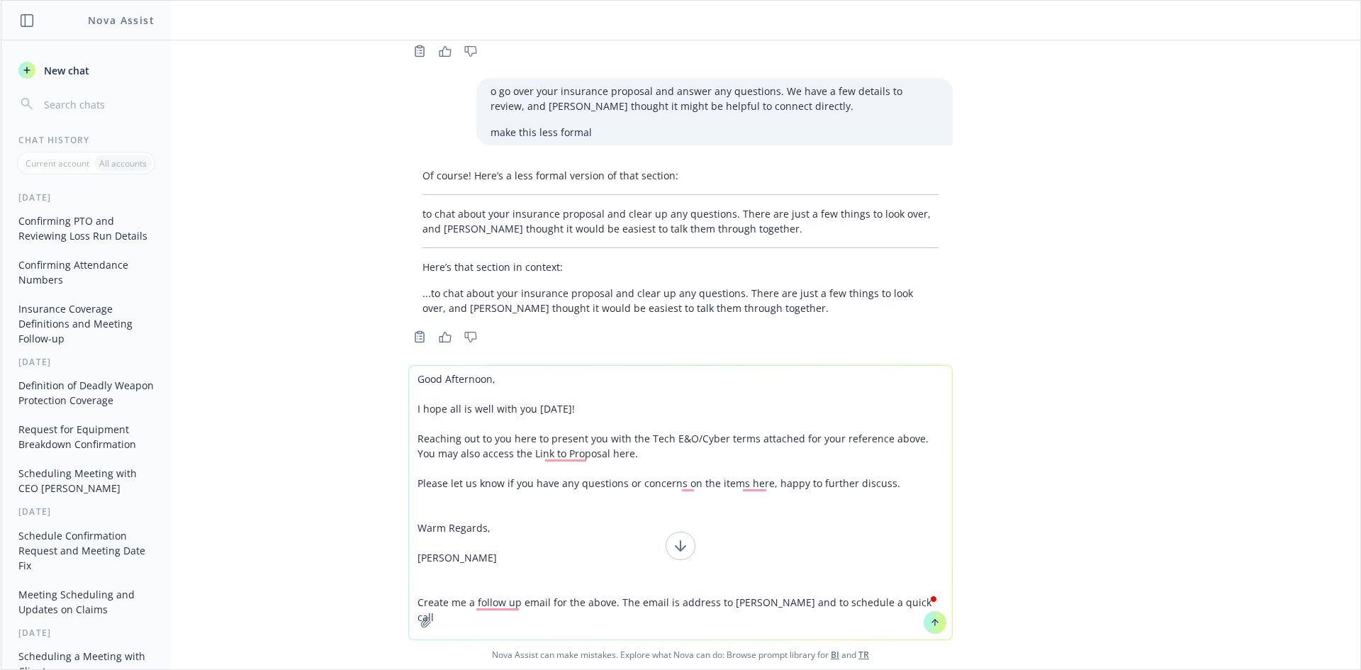
type textarea "Good Afternoon, I hope all is well with you today! Reaching out to you here to …"
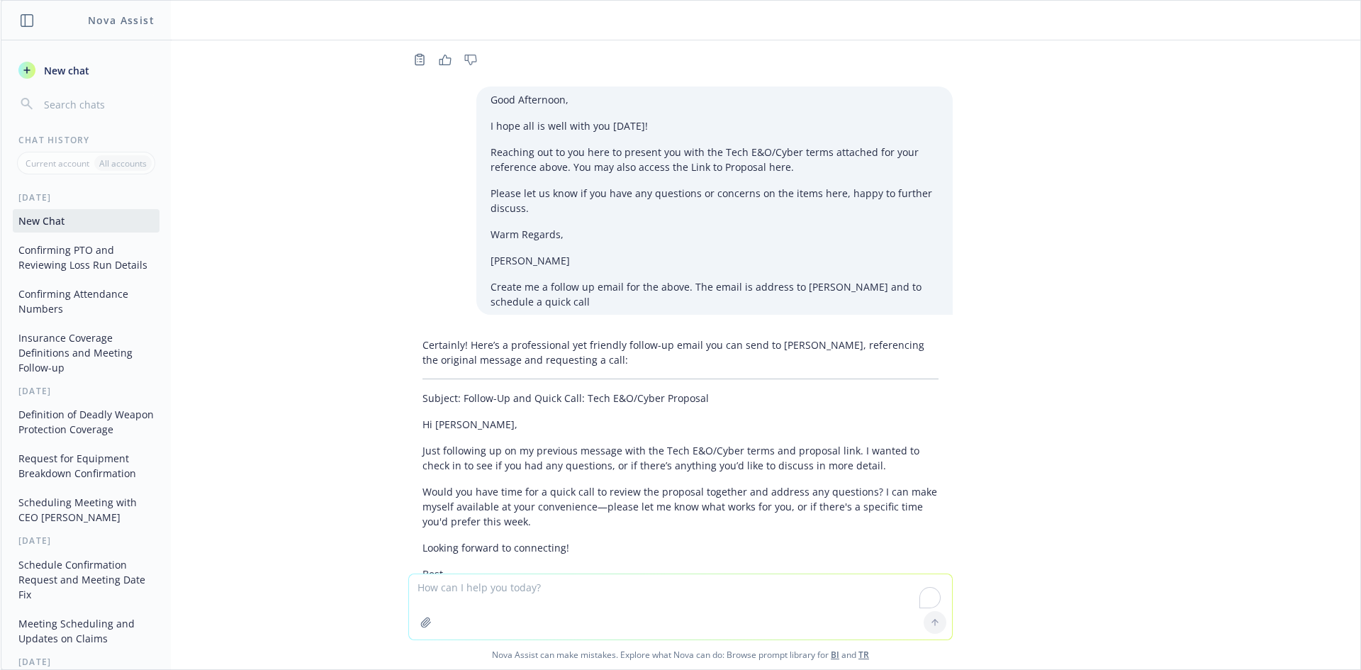
scroll to position [4502, 0]
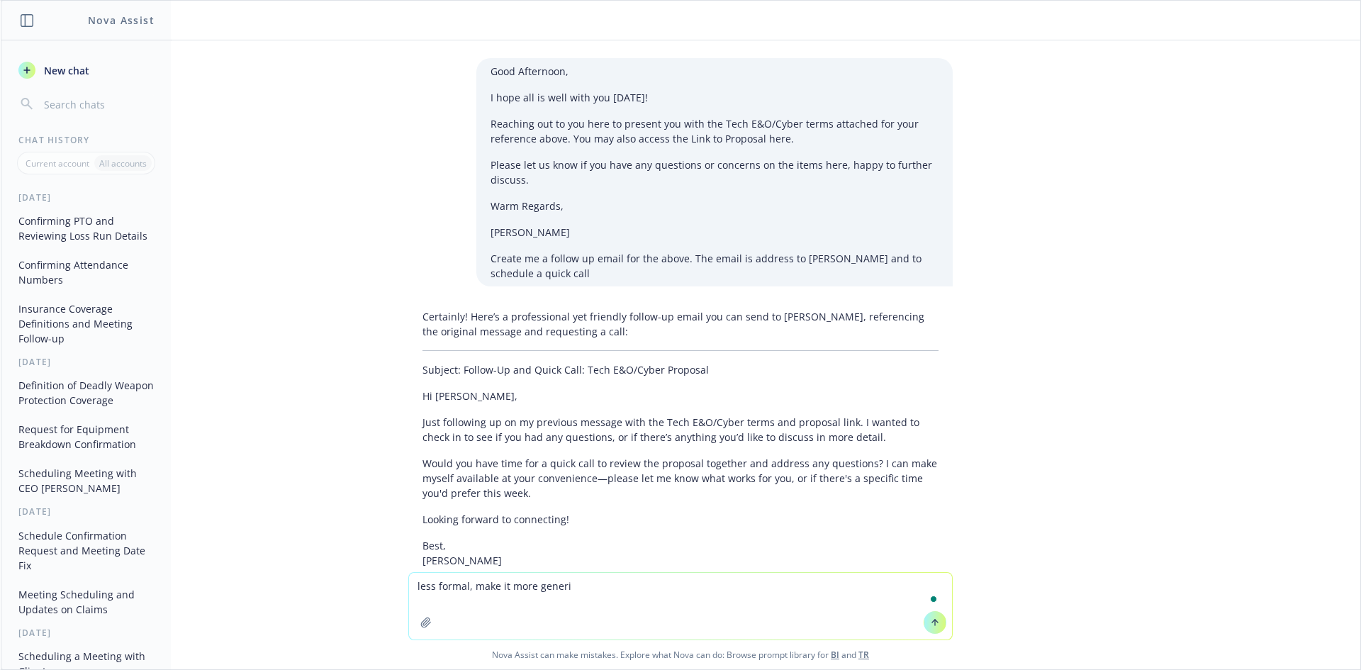
type textarea "less formal, make it more generic"
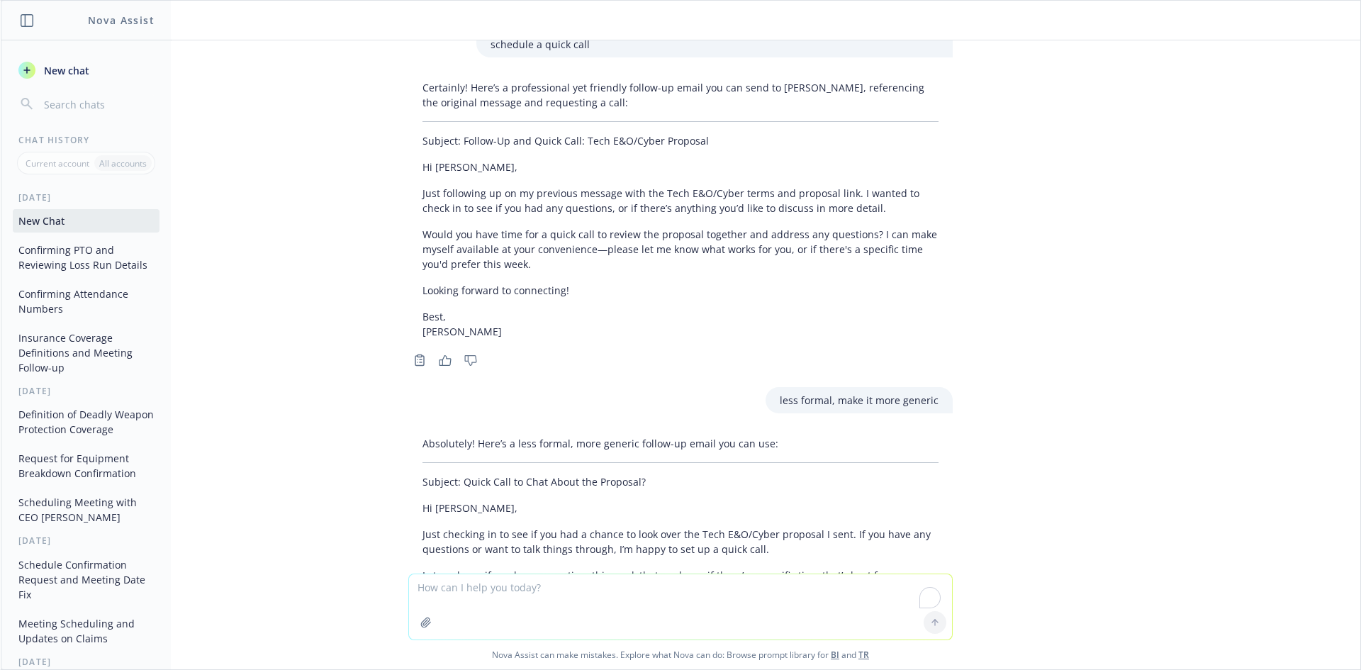
scroll to position [4787, 0]
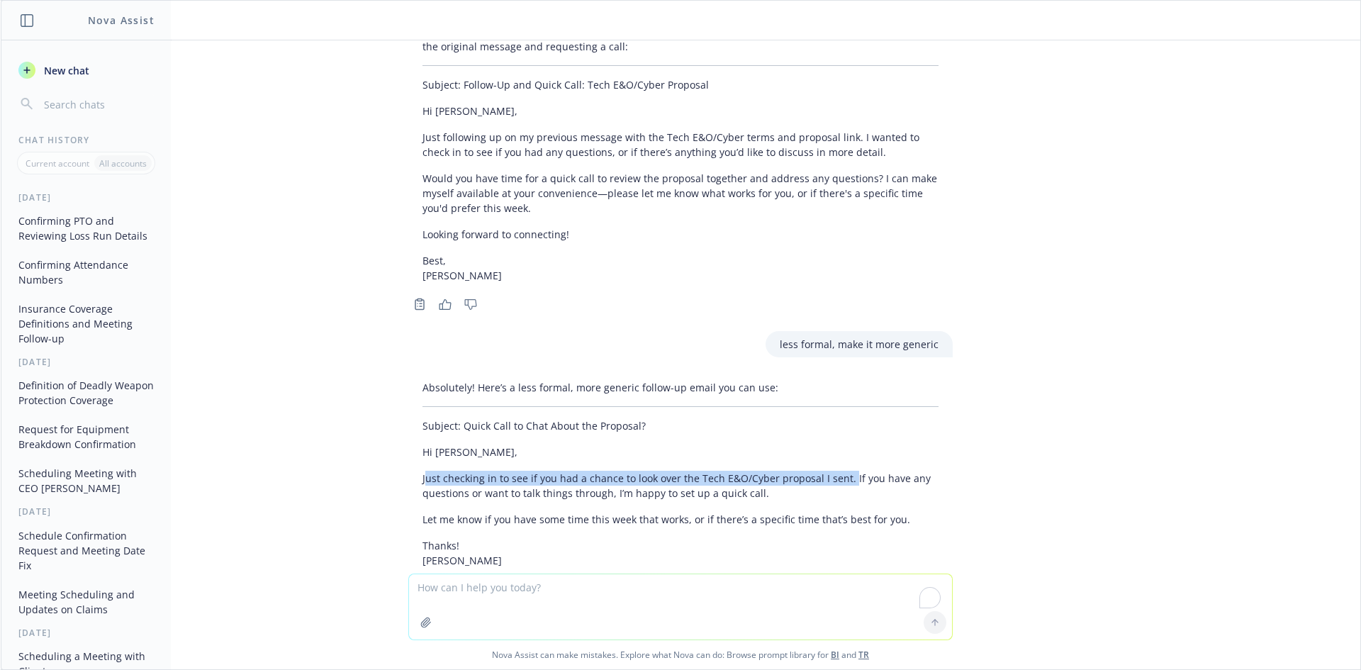
drag, startPoint x: 835, startPoint y: 418, endPoint x: 415, endPoint y: 411, distance: 420.3
click at [422, 471] on p "Just checking in to see if you had a chance to look over the Tech E&O/Cyber pro…" at bounding box center [680, 486] width 516 height 30
click at [411, 423] on div "Absolutely! Here’s a less formal, more generic follow-up email you can use: Sub…" at bounding box center [680, 473] width 544 height 199
copy p "Just checking in to see if you had a chance to look over the Tech E&O/Cyber pro…"
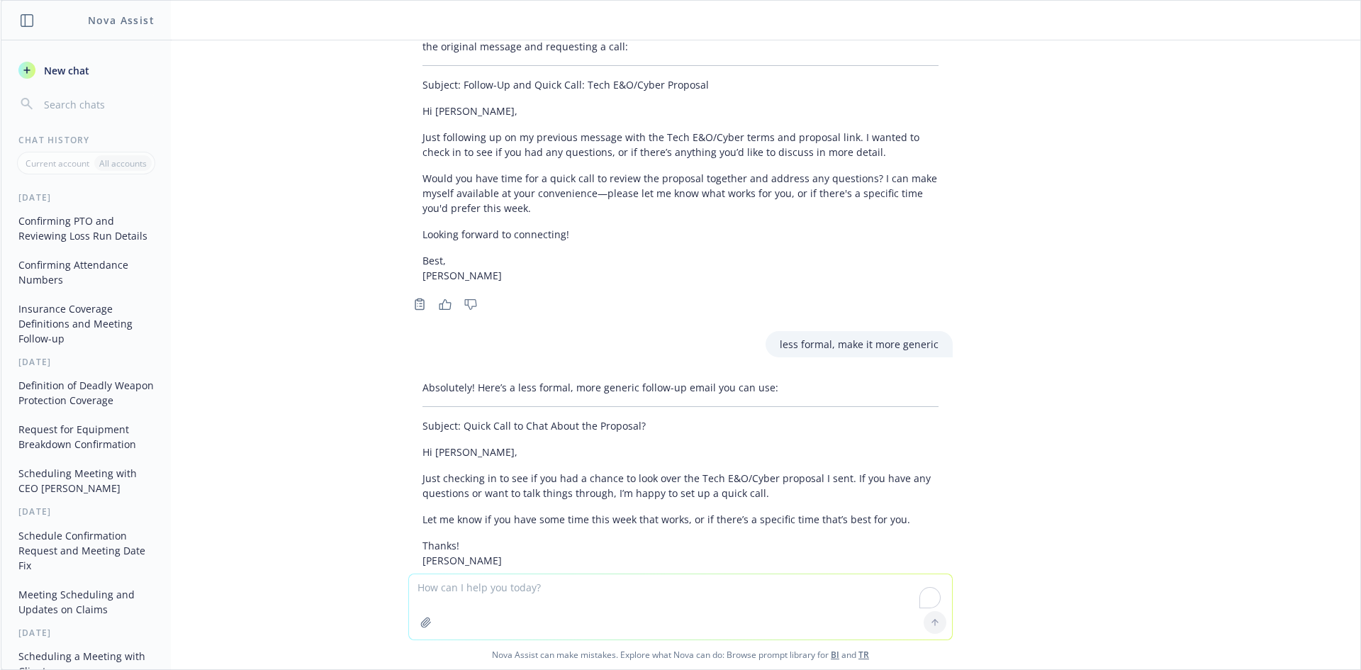
click at [534, 587] on textarea "To enrich screen reader interactions, please activate Accessibility in Grammarl…" at bounding box center [680, 606] width 543 height 65
type textarea "del;ete this part"
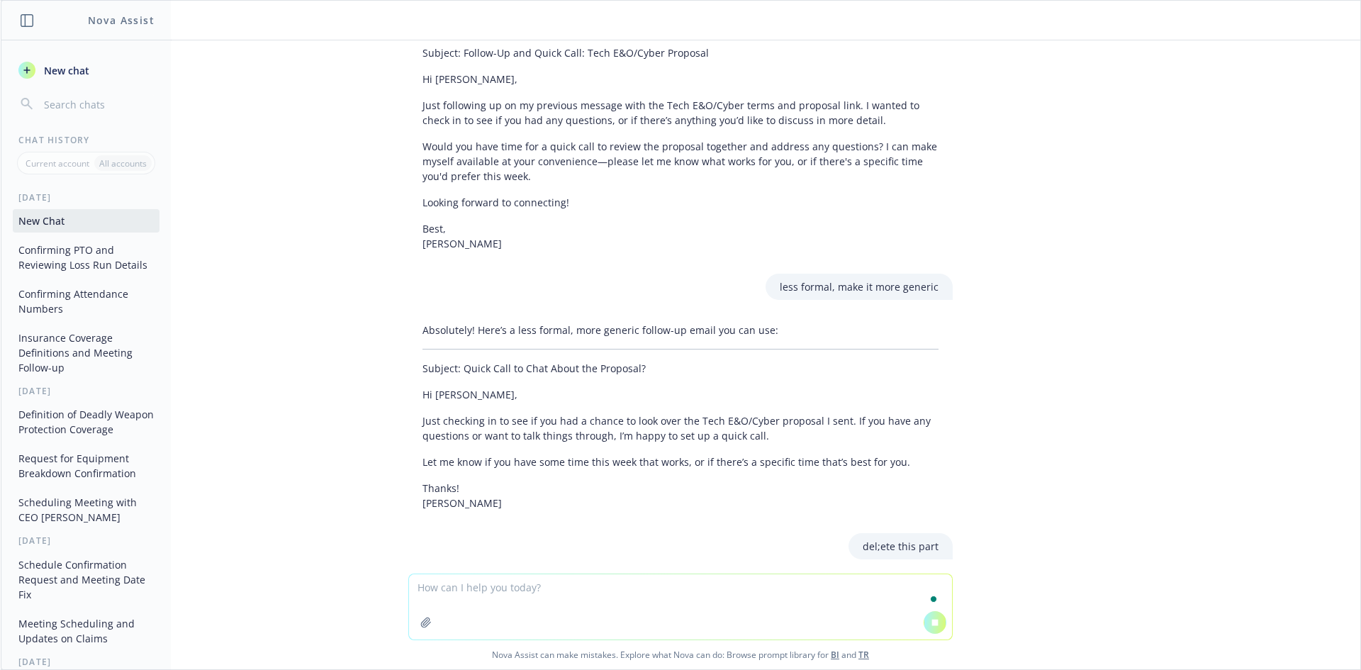
paste textarea "Just checking in to see if you had a chance to look over the Tech E&O/Cyber pro…"
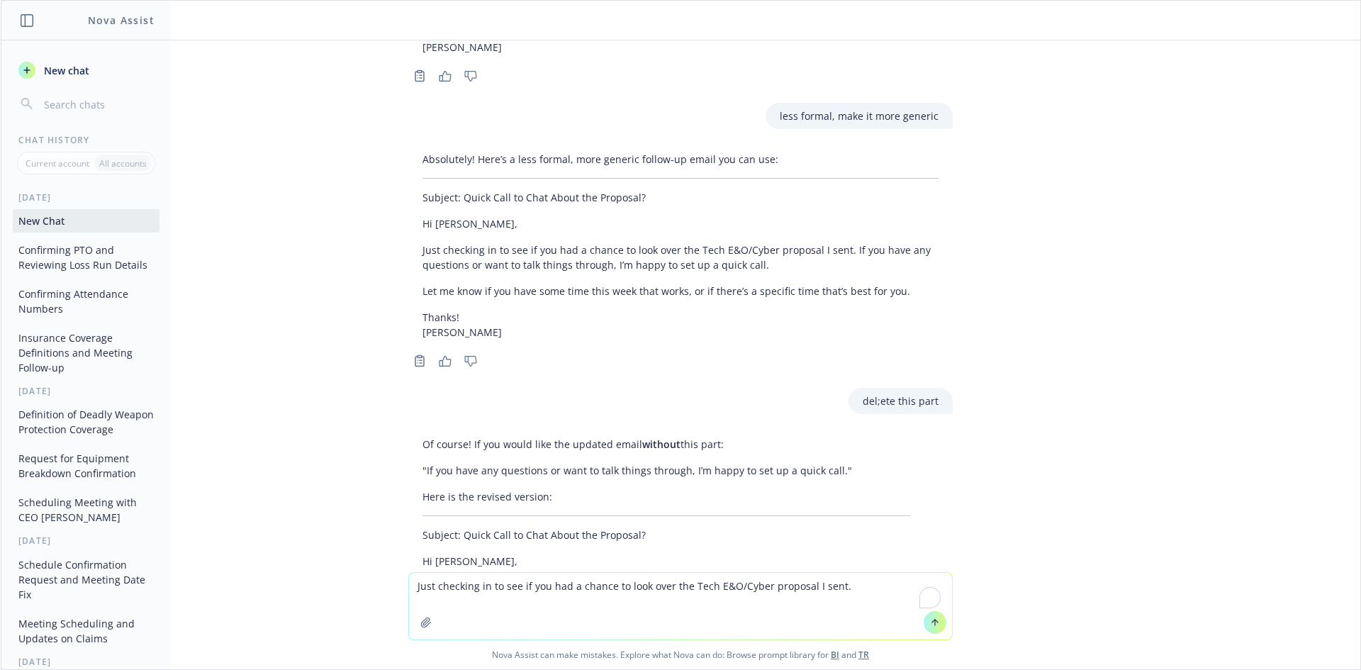
scroll to position [5111, 0]
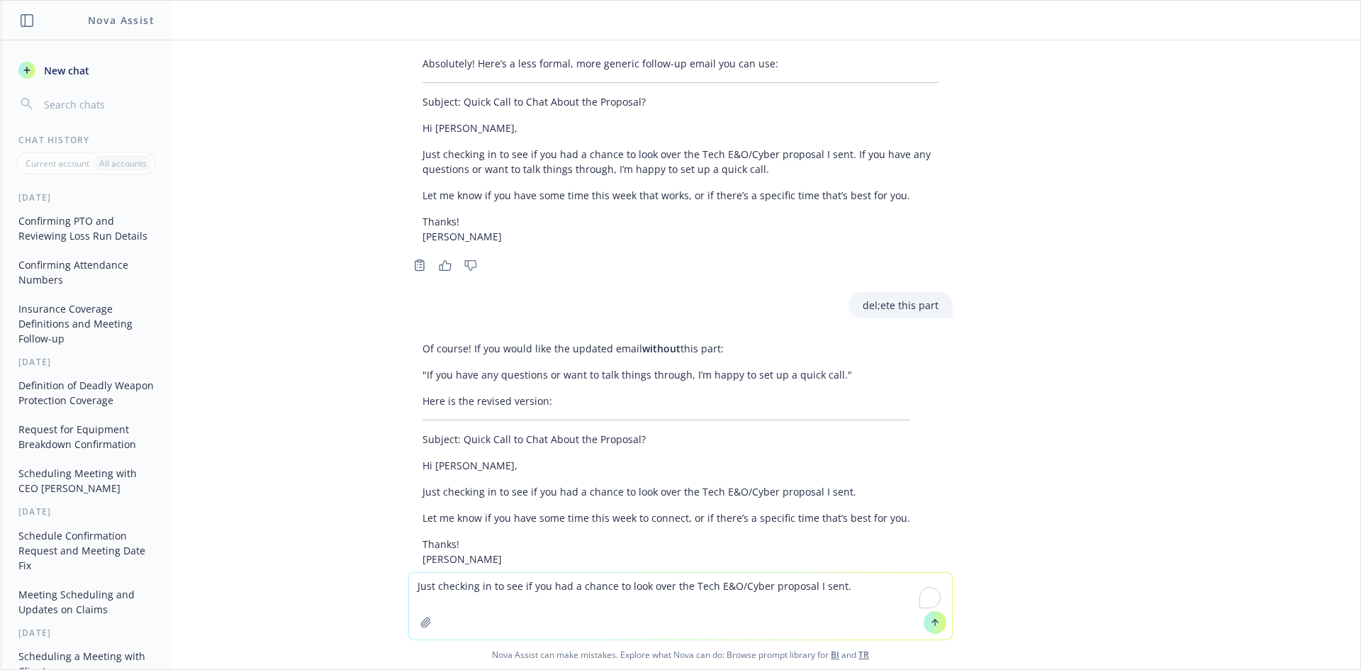
click at [651, 609] on textarea "Just checking in to see if you had a chance to look over the Tech E&O/Cyber pro…" at bounding box center [680, 606] width 543 height 67
click at [855, 585] on textarea "Just checking in to see if you had a chance to look over the Tech E&O/Cyber pro…" at bounding box center [680, 606] width 543 height 67
paste textarea "Just checking in to see if you had a chance to look over the Tech E&O/Cyber pro…"
type textarea "Just checking in to see if you had a chance to look over the Tech E&O/Cyber pro…"
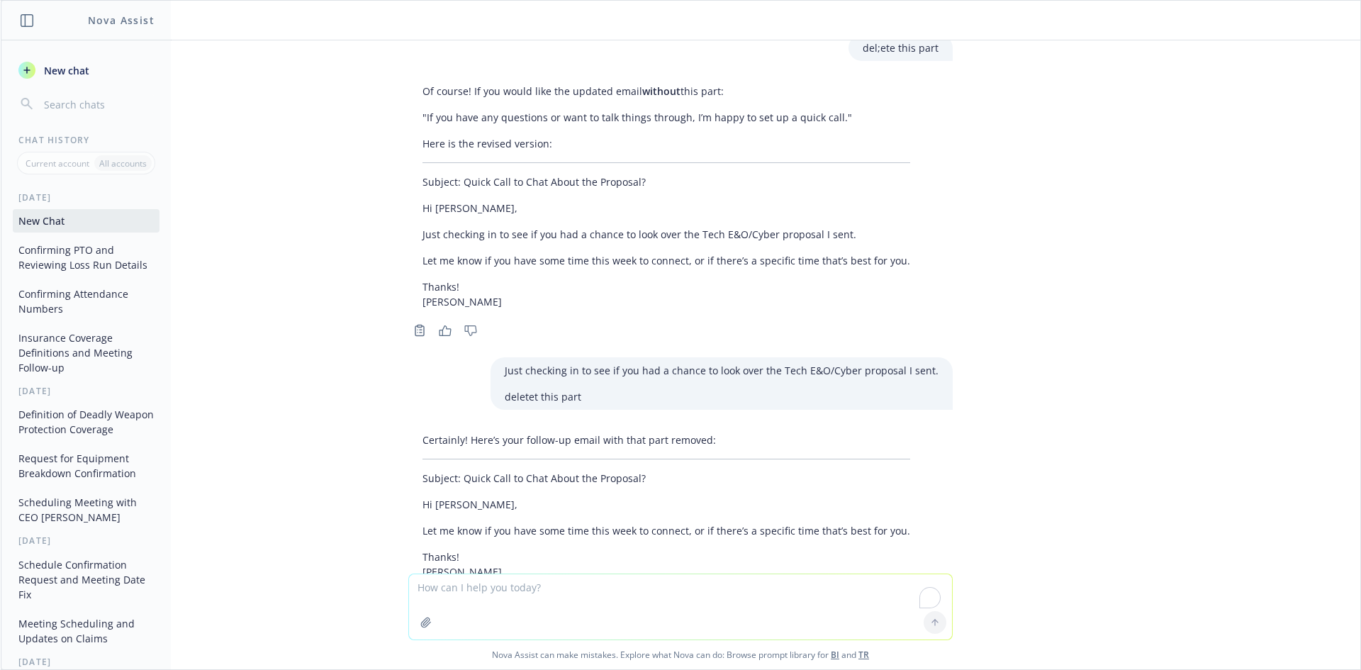
scroll to position [5380, 0]
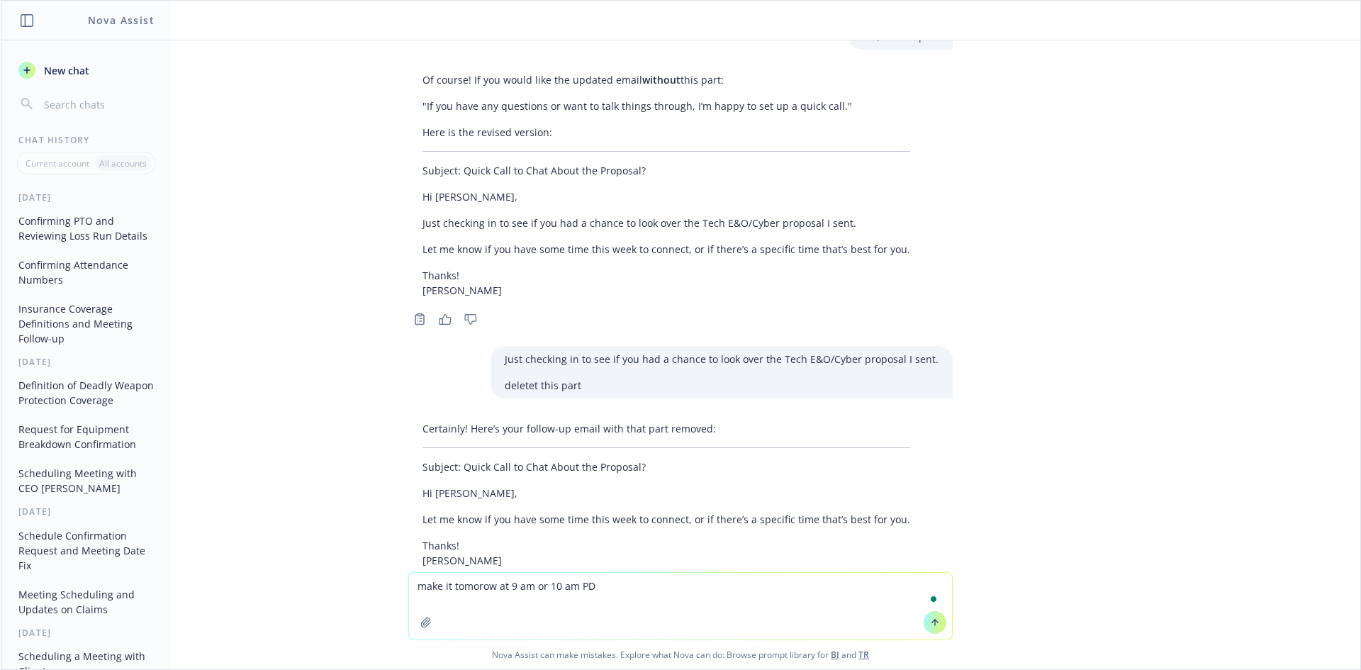
type textarea "make it tomorow at 9 am or 10 am PDT"
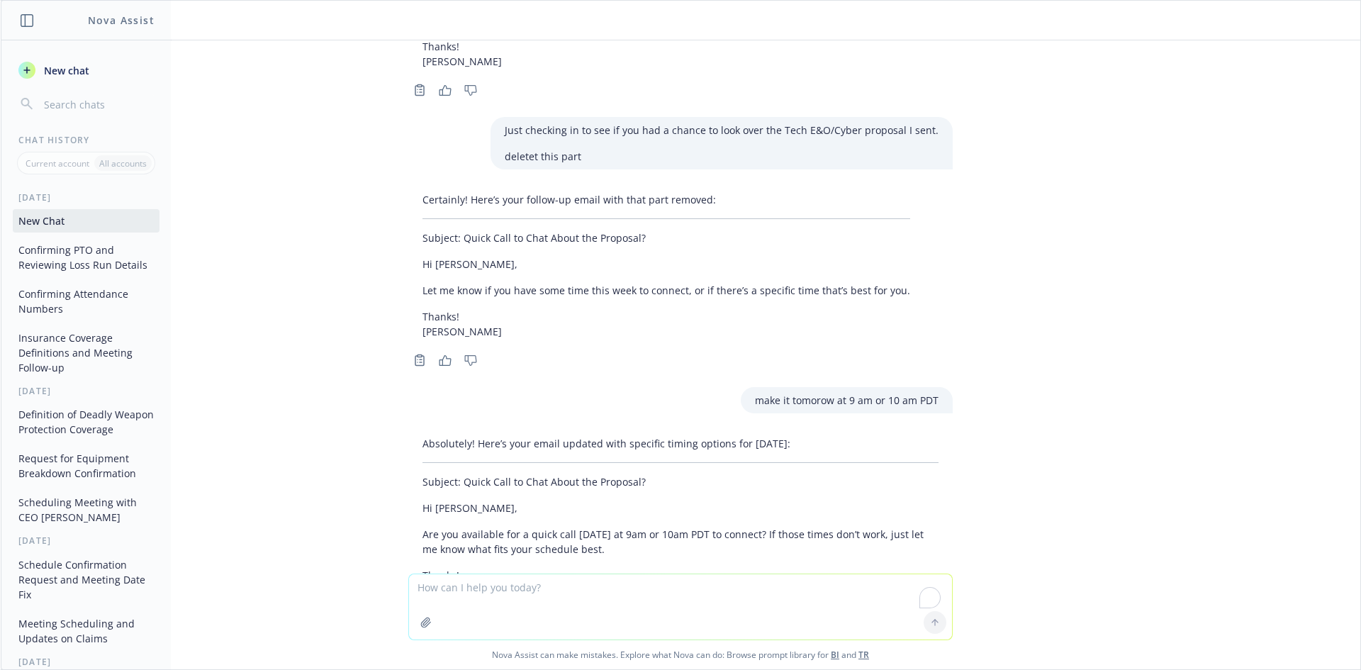
scroll to position [5638, 0]
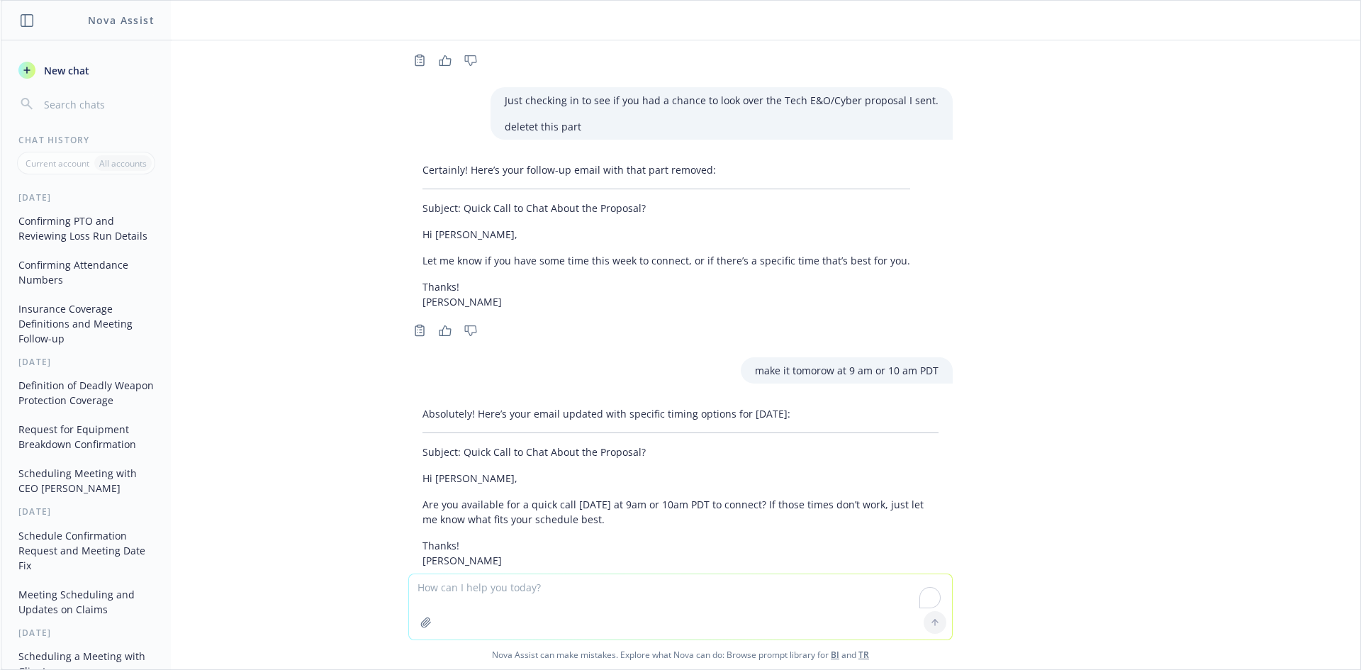
click at [646, 585] on textarea "To enrich screen reader interactions, please activate Accessibility in Grammarl…" at bounding box center [680, 606] width 543 height 65
type textarea "add to meet with ivoree to discuss the proposal"
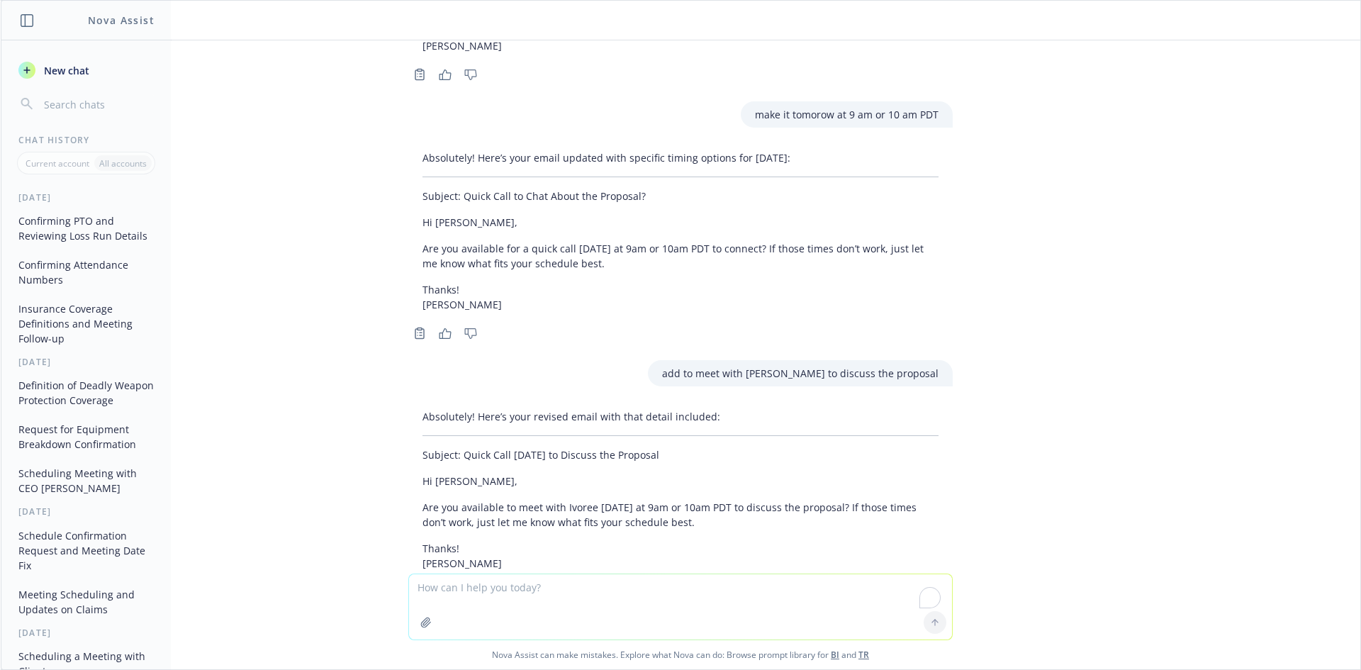
scroll to position [5897, 0]
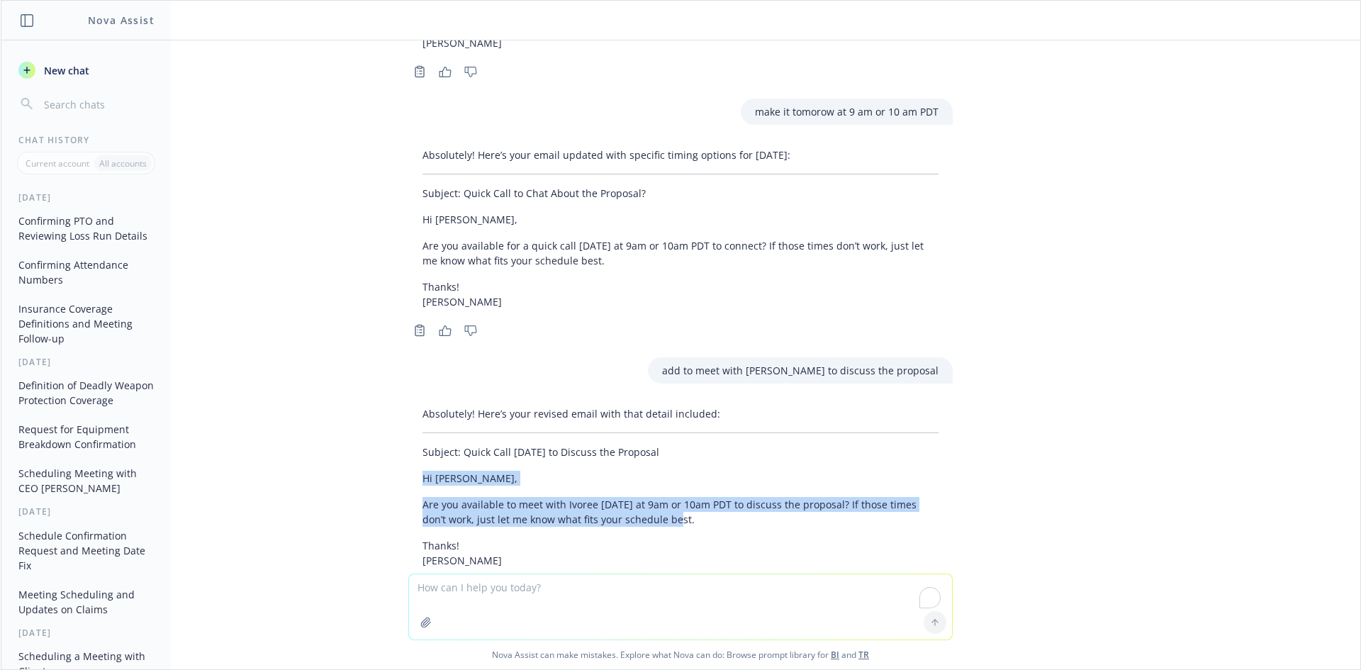
drag, startPoint x: 407, startPoint y: 423, endPoint x: 636, endPoint y: 459, distance: 231.7
click at [648, 463] on div "Absolutely! Here’s your revised email with that detail included: Subject: Quick…" at bounding box center [680, 486] width 544 height 173
click at [684, 497] on p "Are you available to meet with Ivoree tomorrow at 9am or 10am PDT to discuss th…" at bounding box center [680, 512] width 516 height 30
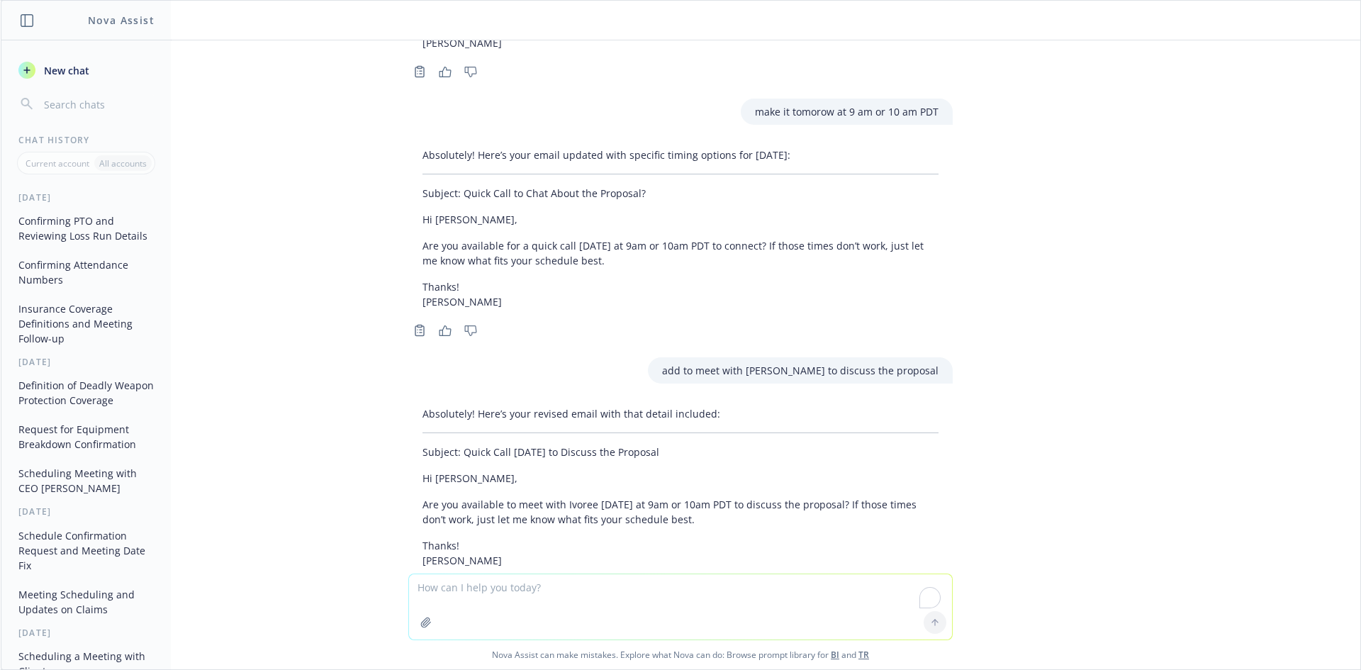
click at [638, 592] on textarea "To enrich screen reader interactions, please activate Accessibility in Grammarl…" at bounding box center [680, 606] width 543 height 65
type textarea "add if you also have a quick time today, Ivoree can make it work"
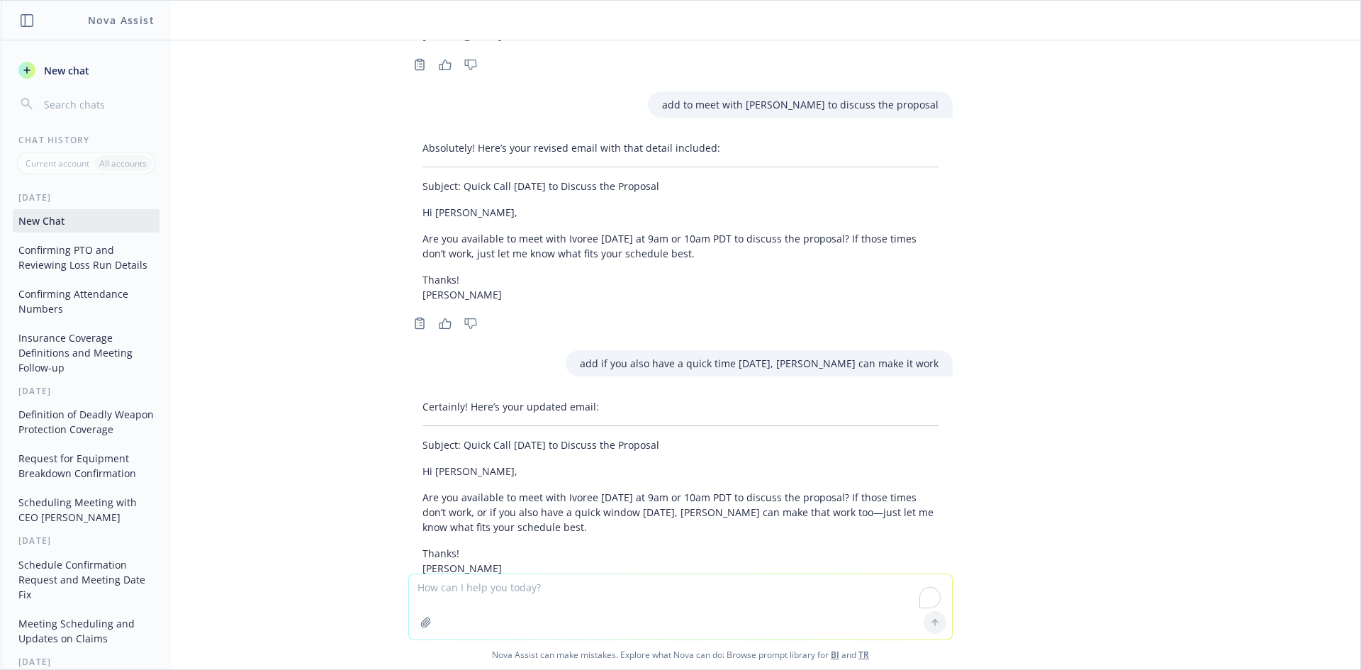
scroll to position [6170, 0]
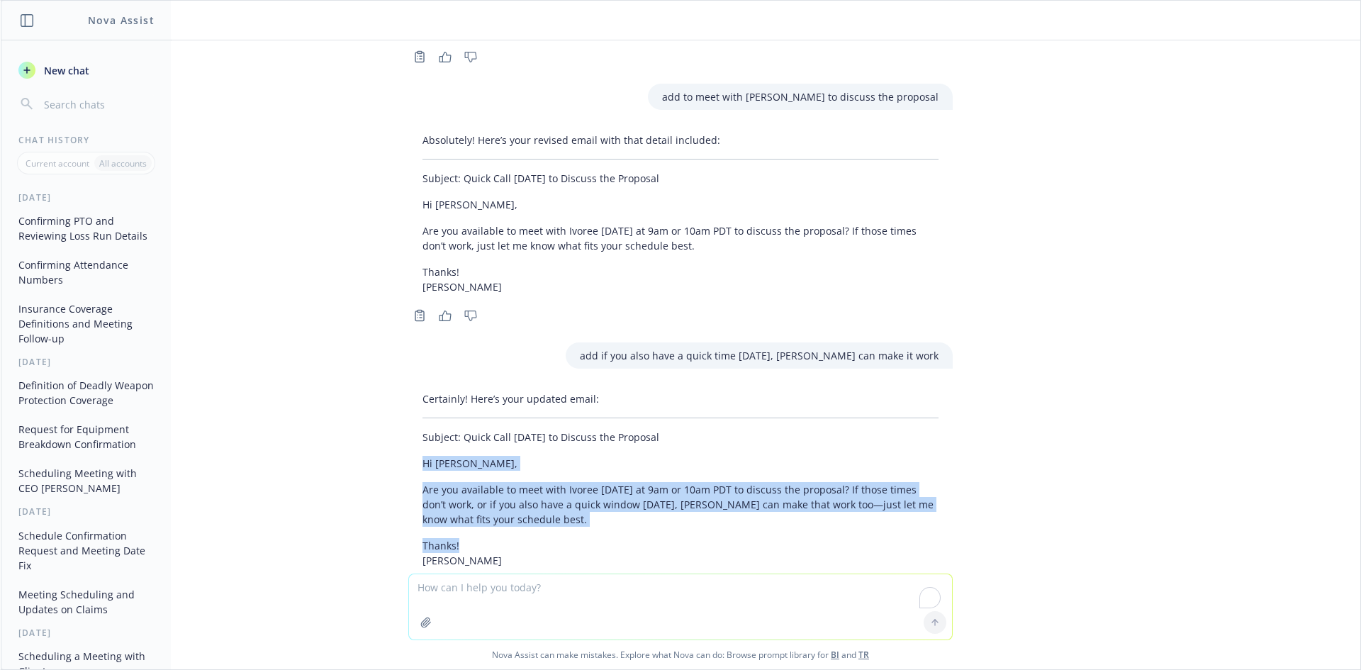
drag, startPoint x: 430, startPoint y: 412, endPoint x: 522, endPoint y: 474, distance: 110.8
click at [522, 474] on div "Certainly! Here’s your updated email: Subject: Quick Call Tomorrow to Discuss t…" at bounding box center [680, 479] width 544 height 188
copy div "Hi Luke, Are you available to meet with Ivoree tomorrow at 9am or 10am PDT to d…"
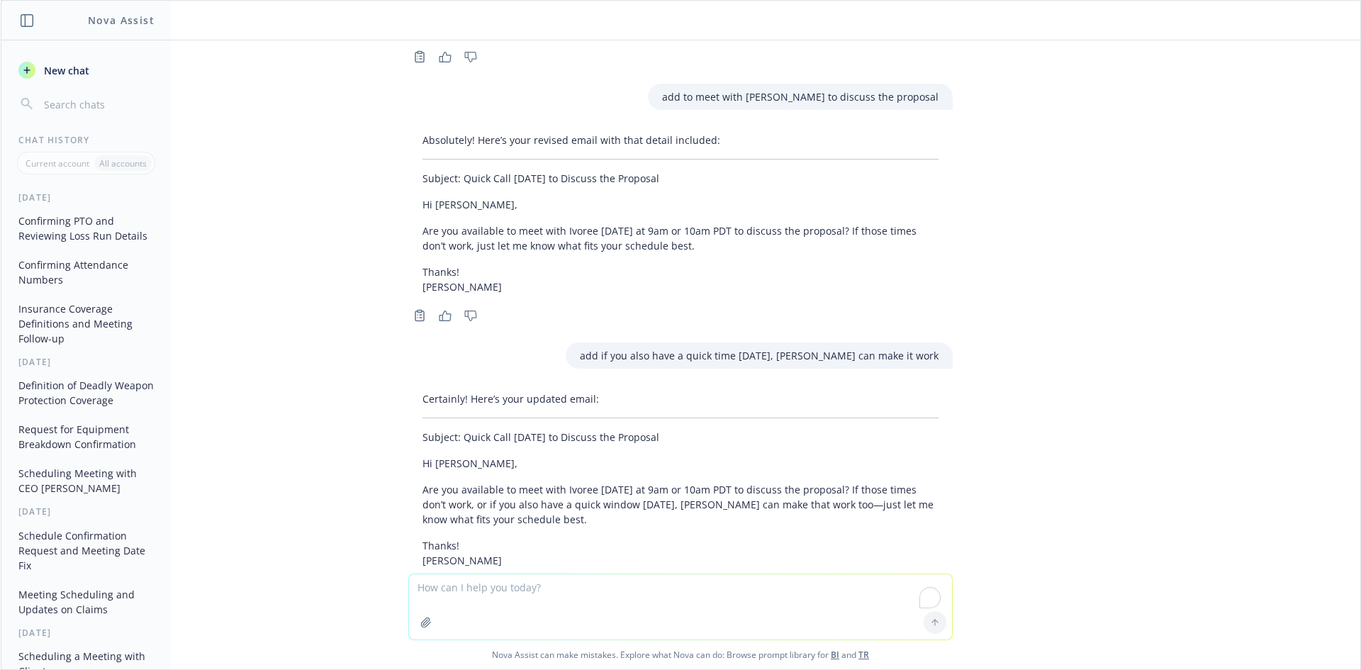
click at [488, 594] on textarea "To enrich screen reader interactions, please activate Accessibility in Grammarl…" at bounding box center [680, 606] width 543 height 65
paste textarea "FYI, scheduled this at 10 am tomorrow based on Luke's availability. This overla…"
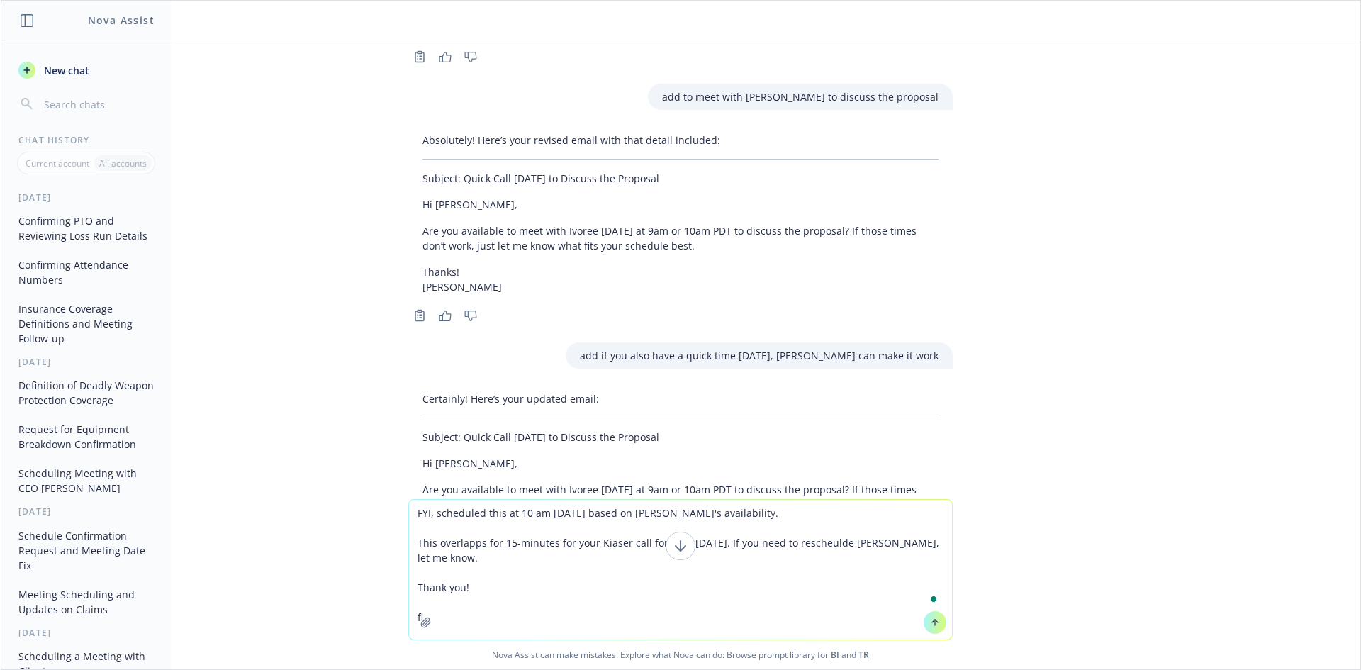
type textarea "FYI, scheduled this at 10 am tomorrow based on Luke's availability. This overla…"
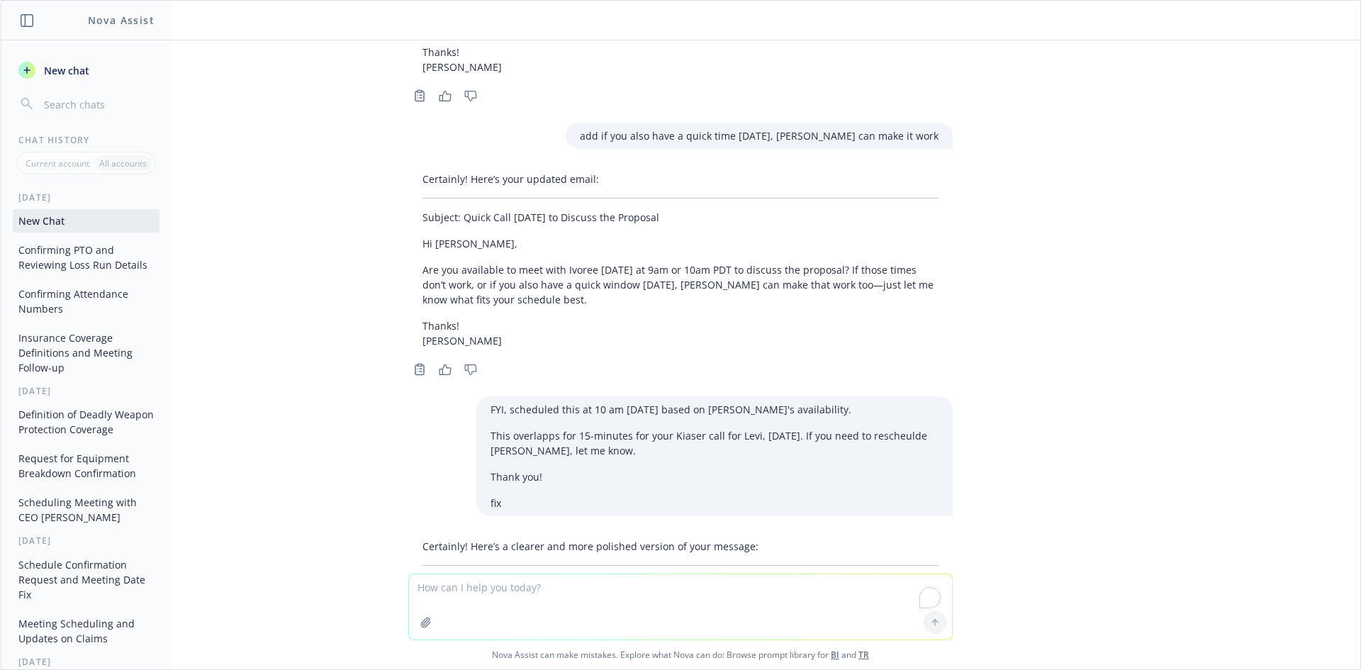
scroll to position [6482, 0]
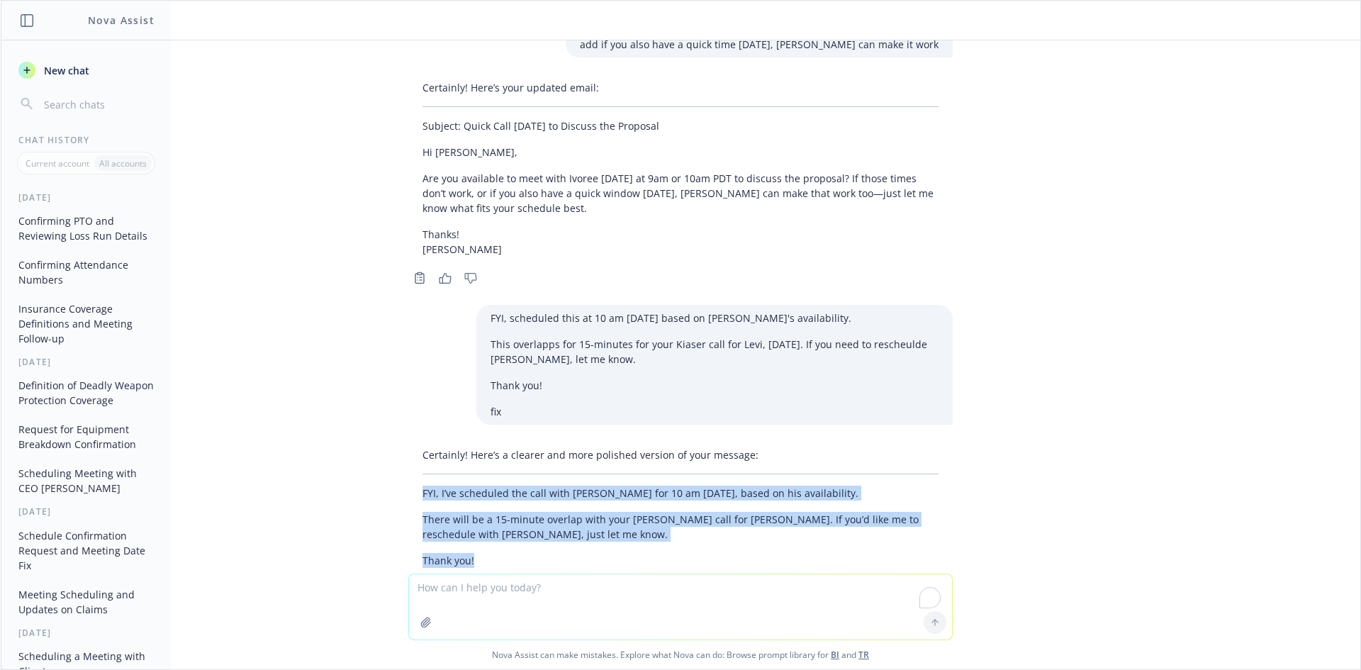
drag, startPoint x: 407, startPoint y: 427, endPoint x: 488, endPoint y: 495, distance: 105.2
click at [488, 495] on div "Certainly! Here’s a clearer and more polished version of your message: FYI, I’v…" at bounding box center [680, 507] width 544 height 132
copy div "FYI, I’ve scheduled the call with Luke for 10 am tomorrow, based on his availab…"
